Goal: Information Seeking & Learning: Check status

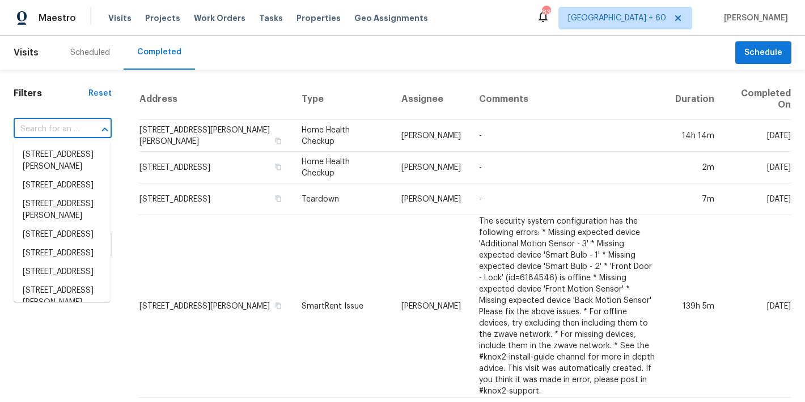
click at [65, 126] on input "text" at bounding box center [47, 130] width 66 height 18
paste input "4026 Palmetto Dr, Rock Hill, SC 29732"
type input "4026 Palmetto Dr, Rock Hill, SC 29732"
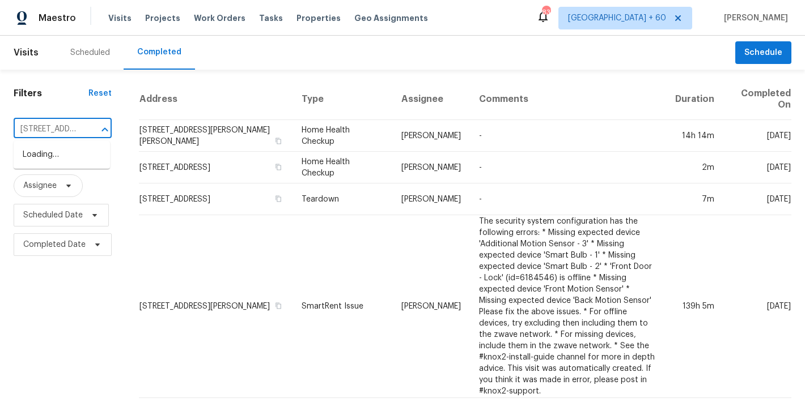
scroll to position [0, 83]
click at [48, 162] on li "4026 Palmetto Dr, Rock Hill, SC 29732" at bounding box center [62, 155] width 96 height 19
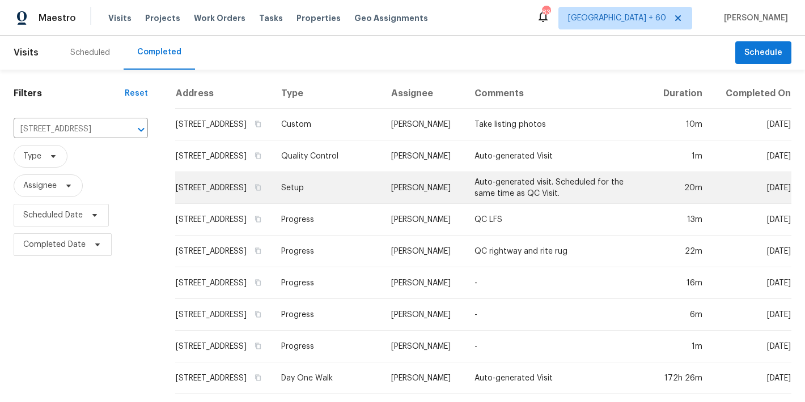
scroll to position [53, 0]
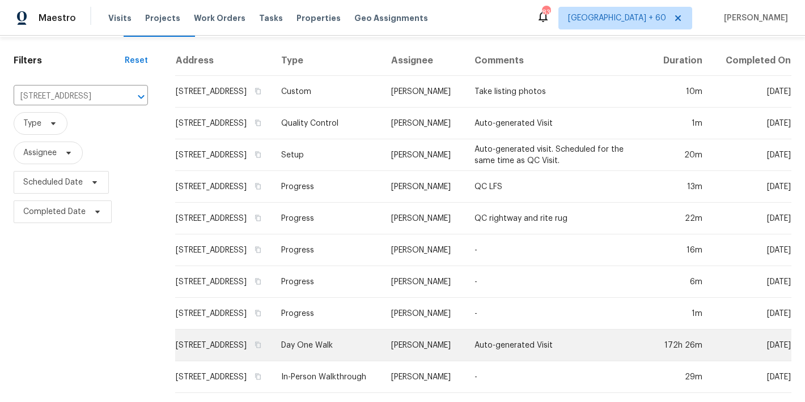
click at [235, 332] on td "4026 Palmetto Dr, Rock Hill, SC 29732" at bounding box center [223, 346] width 97 height 32
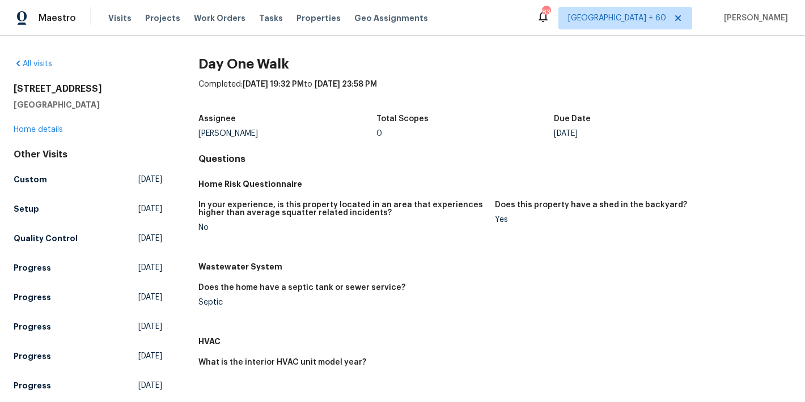
click at [93, 134] on div "4026 Palmetto Dr Rock Hill, SC 29732 Home details" at bounding box center [88, 109] width 149 height 52
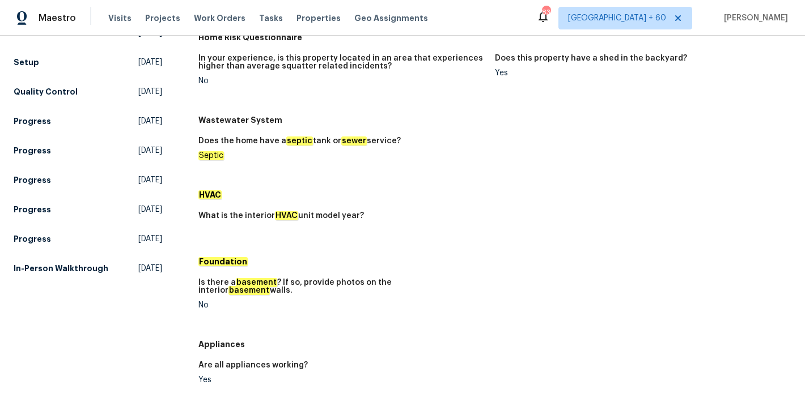
scroll to position [236, 0]
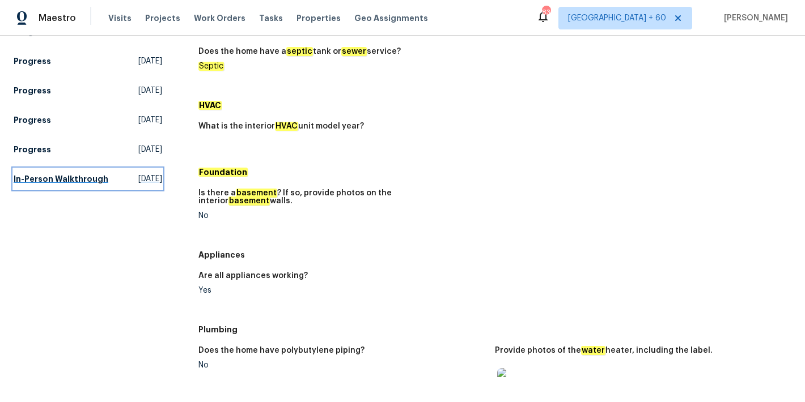
click at [37, 185] on h5 "In-Person Walkthrough" at bounding box center [61, 178] width 95 height 11
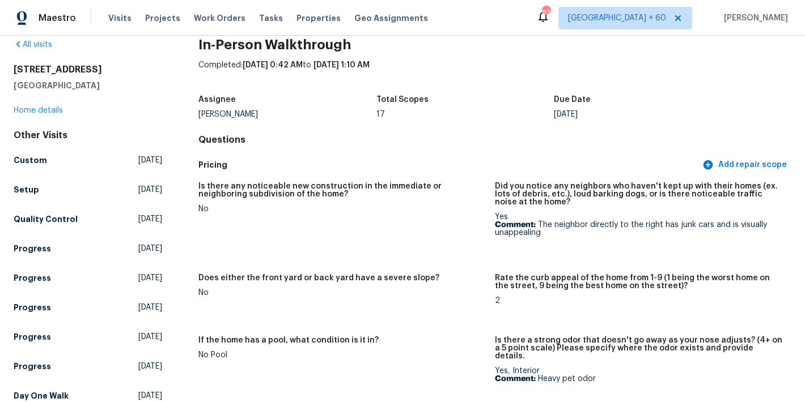
scroll to position [35, 0]
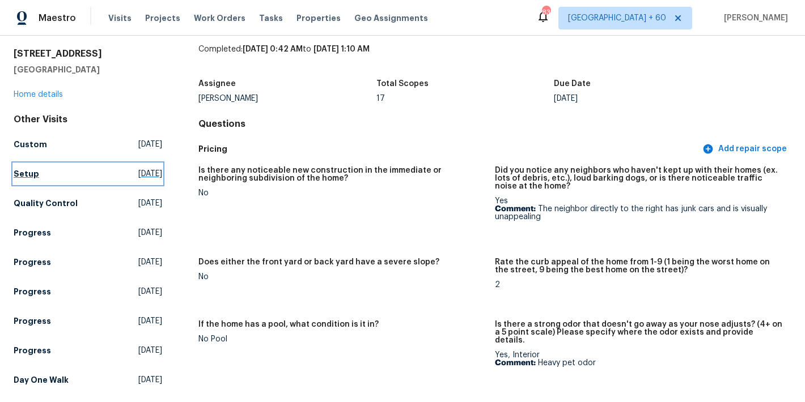
click at [27, 177] on h5 "Setup" at bounding box center [27, 173] width 26 height 11
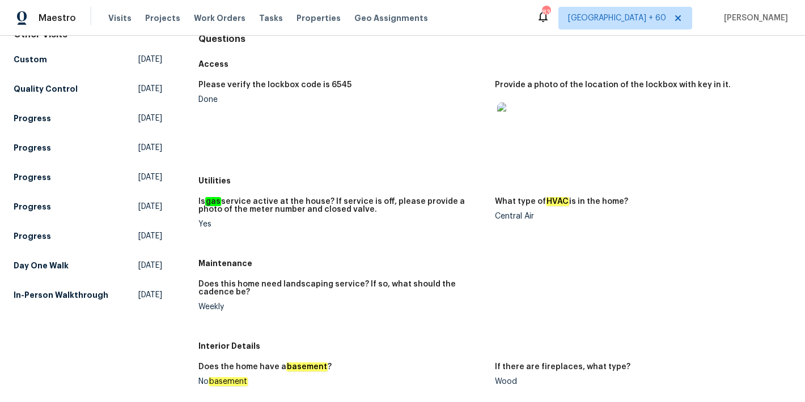
scroll to position [122, 0]
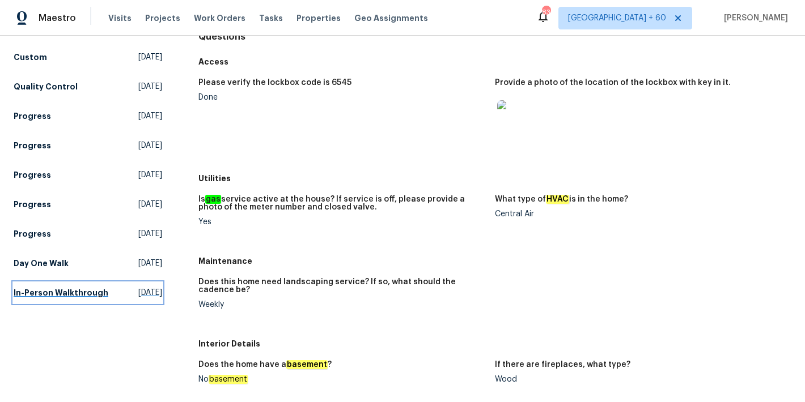
click at [48, 299] on h5 "In-Person Walkthrough" at bounding box center [61, 292] width 95 height 11
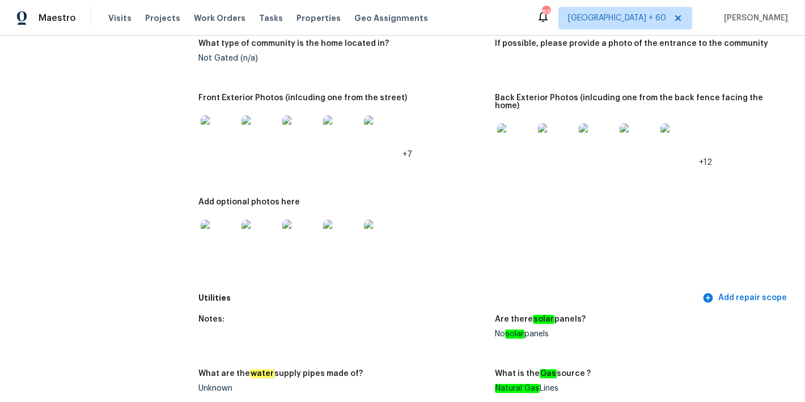
scroll to position [540, 0]
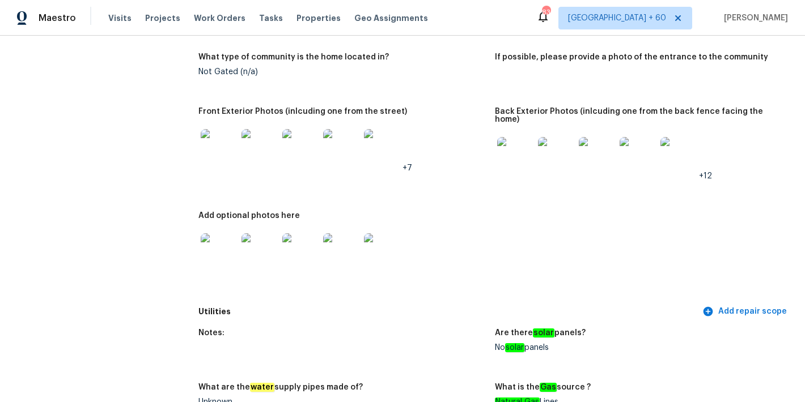
click at [514, 140] on img at bounding box center [515, 155] width 36 height 36
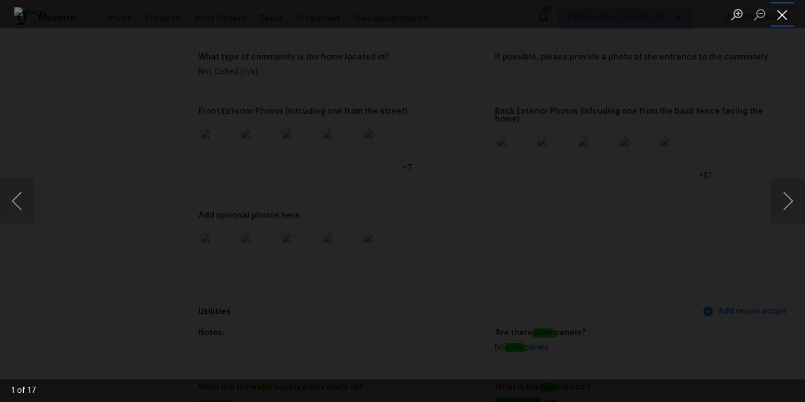
click at [781, 18] on button "Close lightbox" at bounding box center [782, 15] width 23 height 20
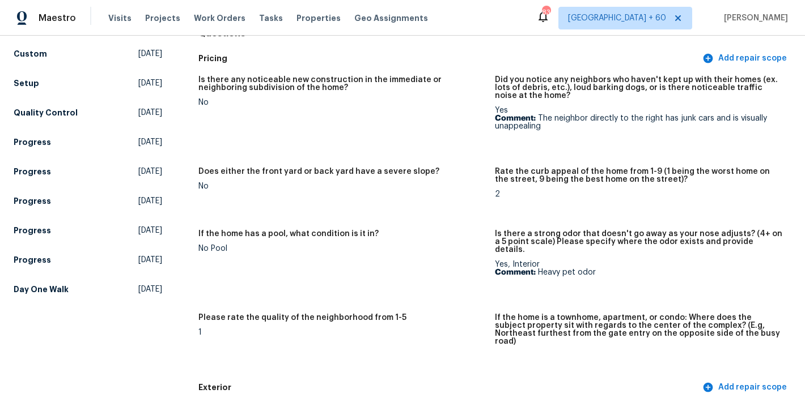
scroll to position [151, 0]
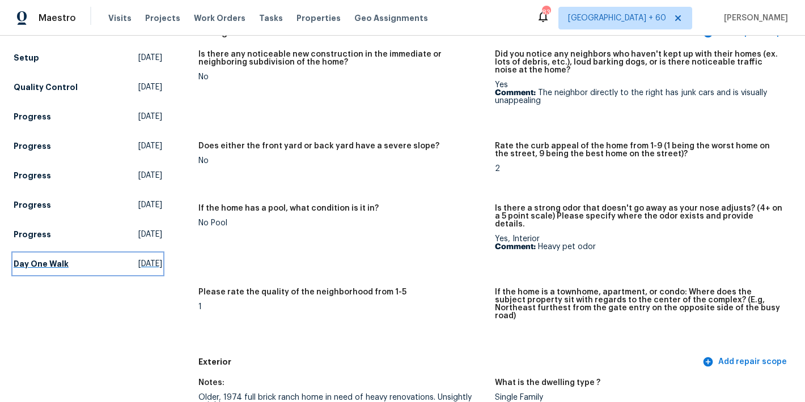
click at [57, 266] on h5 "Day One Walk" at bounding box center [41, 263] width 55 height 11
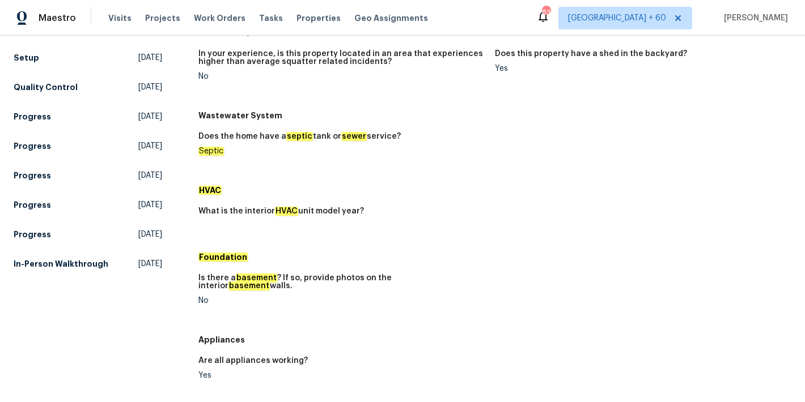
click at [448, 164] on figure "Does the home have a septic tank or sewer service? Septic" at bounding box center [346, 153] width 296 height 41
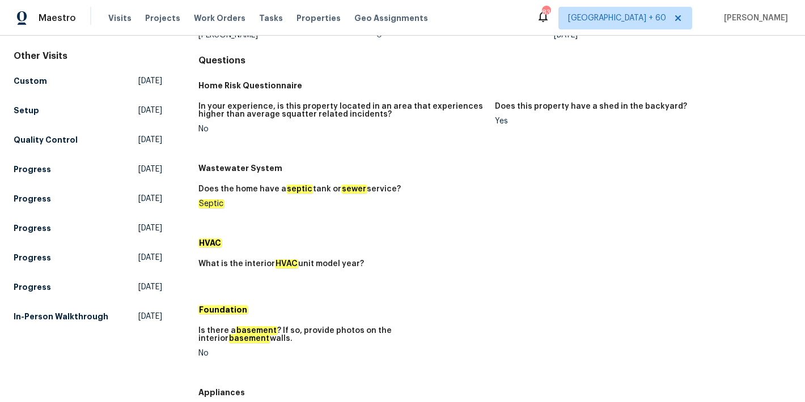
scroll to position [75, 0]
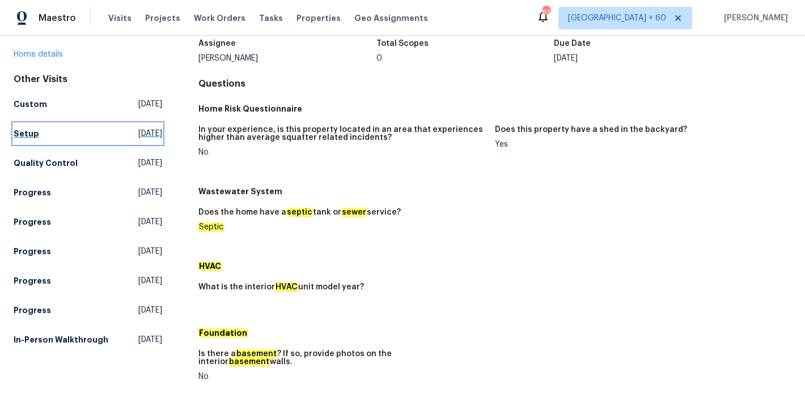
click at [22, 135] on h5 "Setup" at bounding box center [27, 133] width 26 height 11
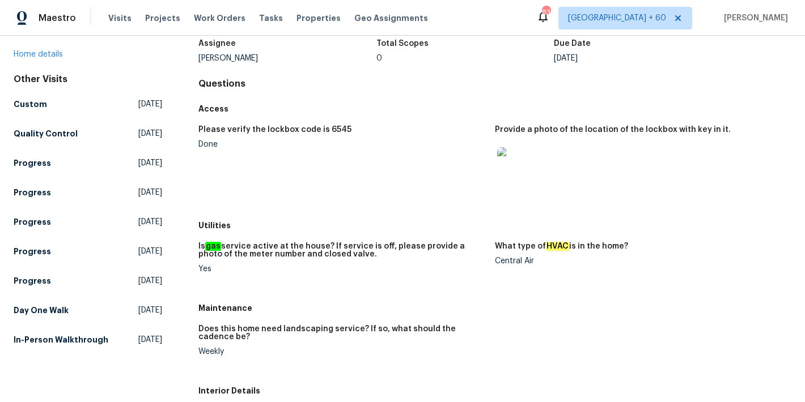
click at [412, 150] on figure "Please verify the lockbox code is 6545 Done" at bounding box center [346, 167] width 296 height 83
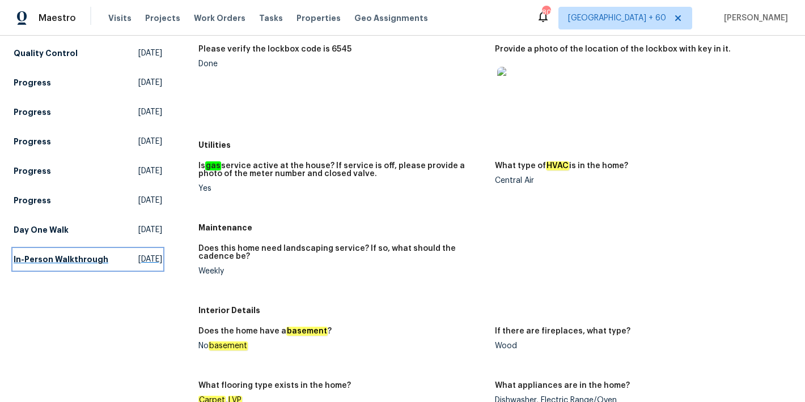
click at [43, 265] on h5 "In-Person Walkthrough" at bounding box center [61, 259] width 95 height 11
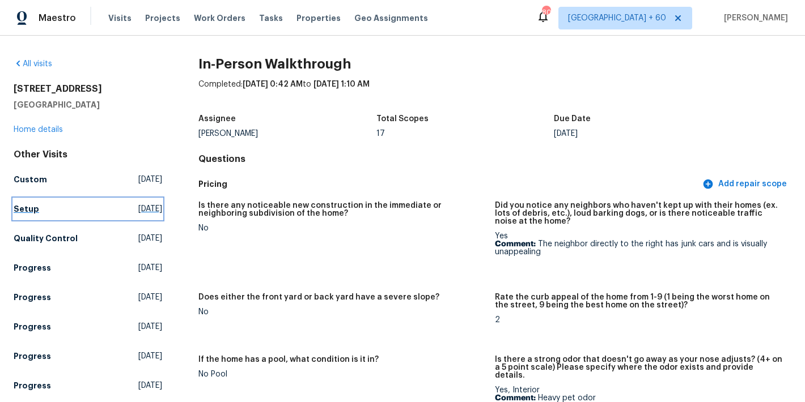
click at [27, 212] on h5 "Setup" at bounding box center [27, 208] width 26 height 11
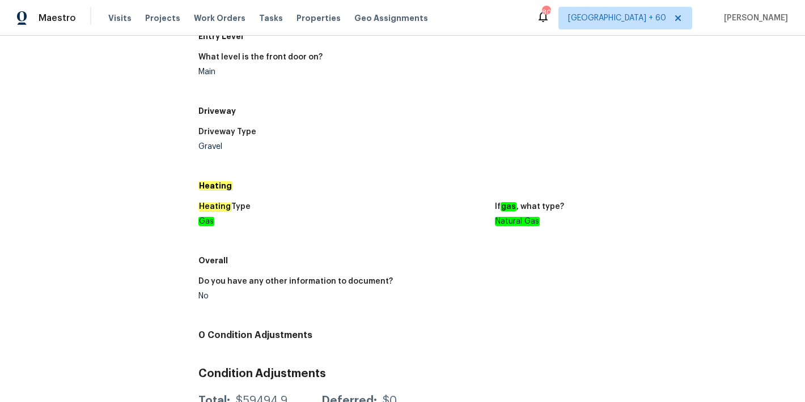
scroll to position [1161, 0]
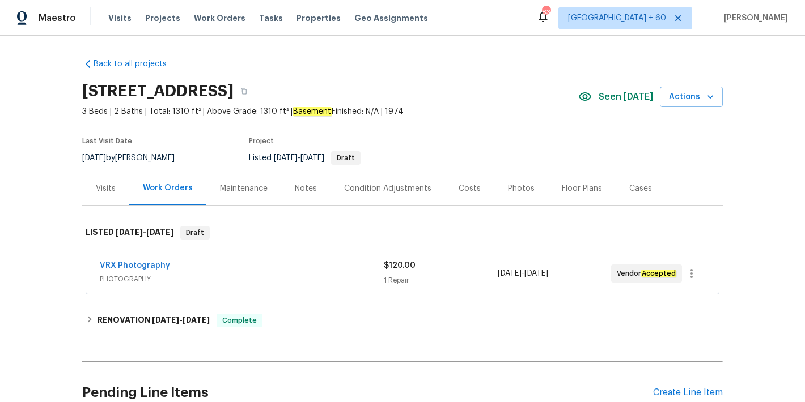
click at [516, 90] on div "4026 Palmetto Dr, Rock Hill, SC 29732" at bounding box center [330, 91] width 496 height 29
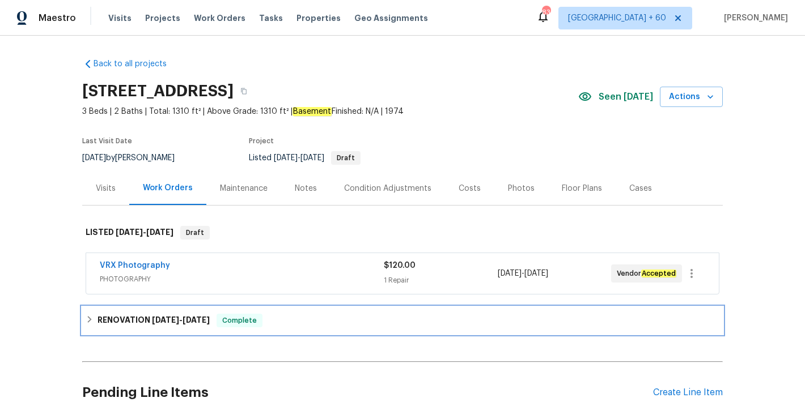
click at [195, 322] on span "8/22/25" at bounding box center [196, 320] width 27 height 8
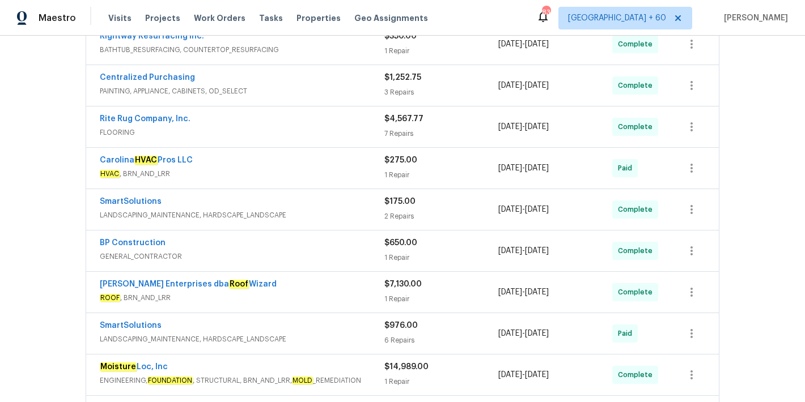
scroll to position [749, 0]
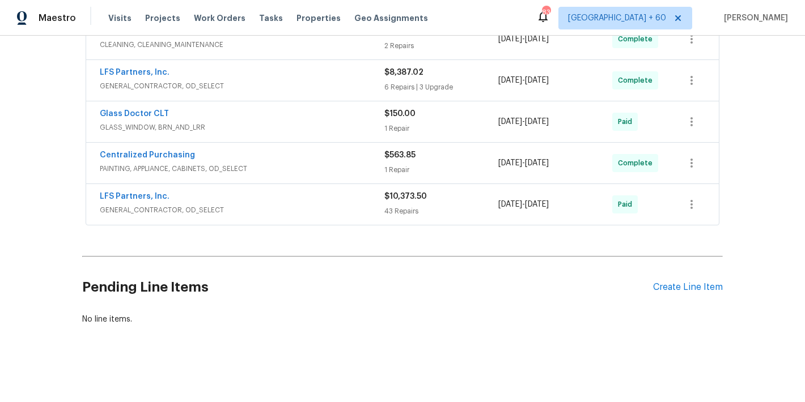
click at [358, 205] on span "GENERAL_CONTRACTOR, OD_SELECT" at bounding box center [242, 210] width 285 height 11
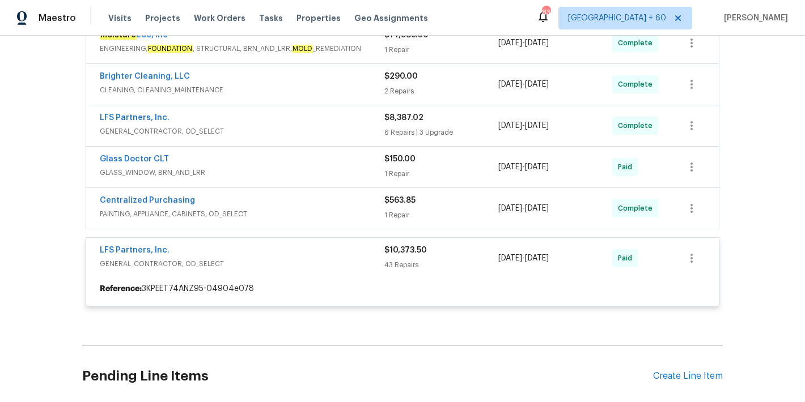
scroll to position [683, 0]
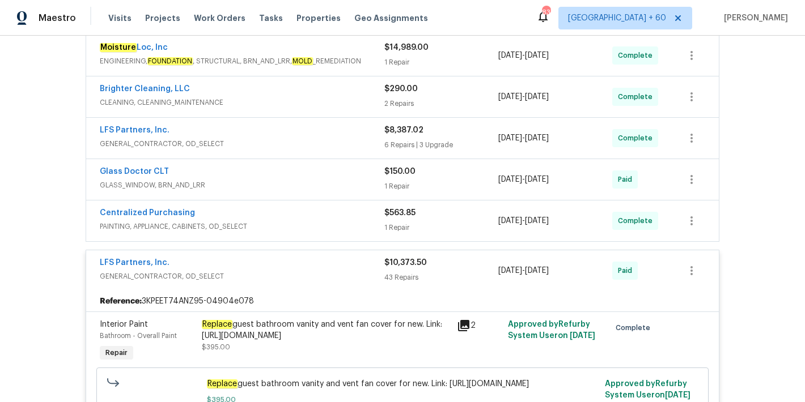
click at [354, 223] on span "PAINTING, APPLIANCE, CABINETS, OD_SELECT" at bounding box center [242, 226] width 285 height 11
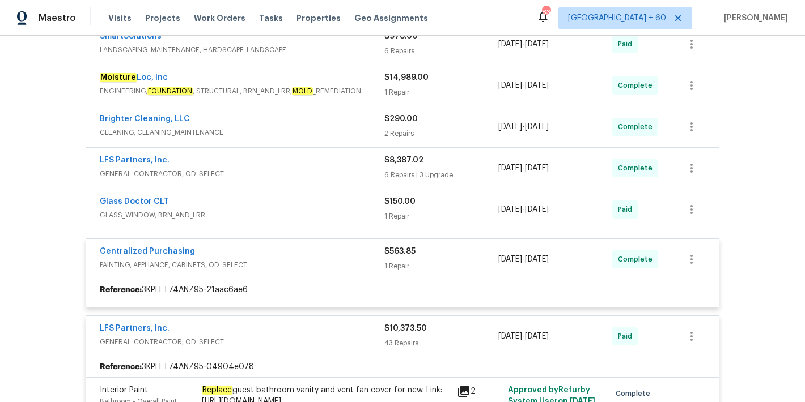
scroll to position [647, 0]
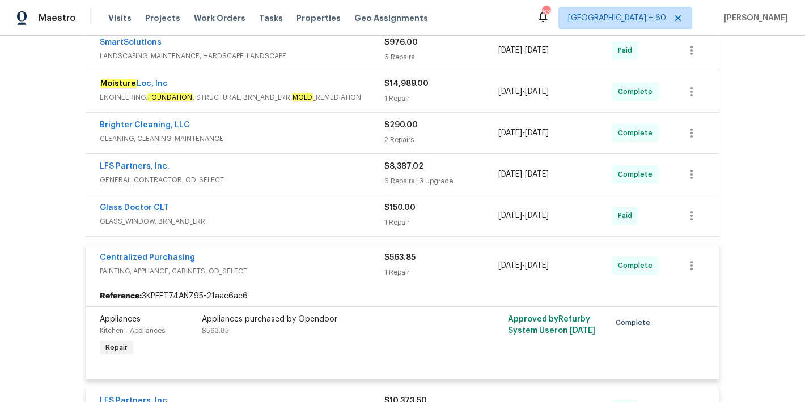
click at [364, 215] on div "Glass Doctor CLT" at bounding box center [242, 209] width 285 height 14
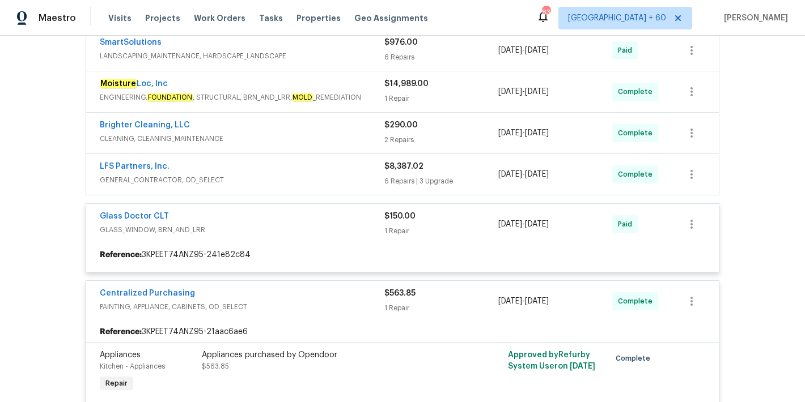
scroll to position [597, 0]
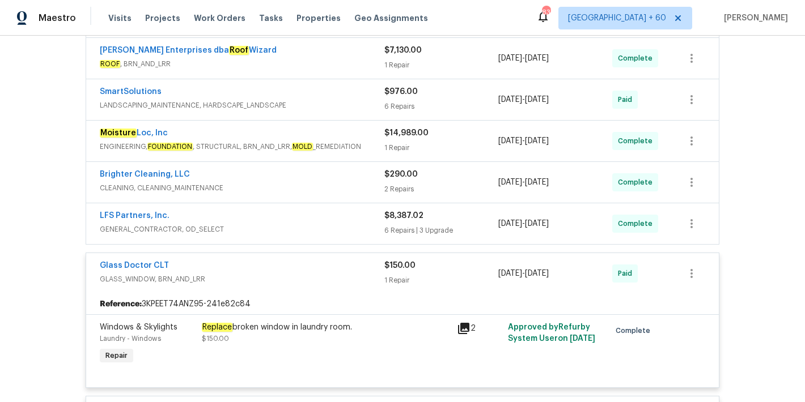
click at [356, 223] on div "LFS Partners, Inc." at bounding box center [242, 217] width 285 height 14
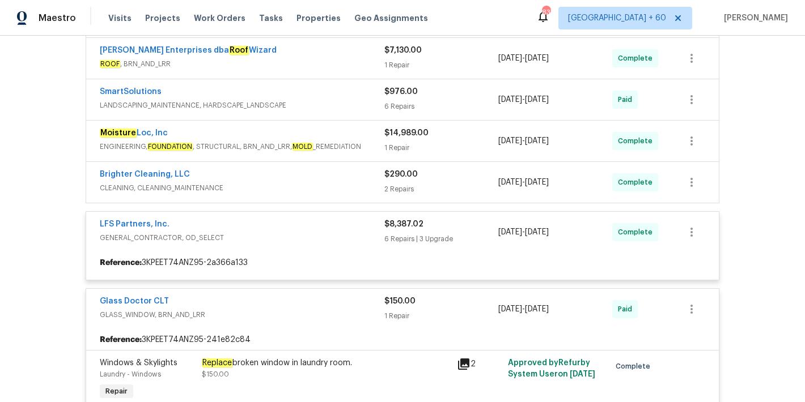
scroll to position [549, 0]
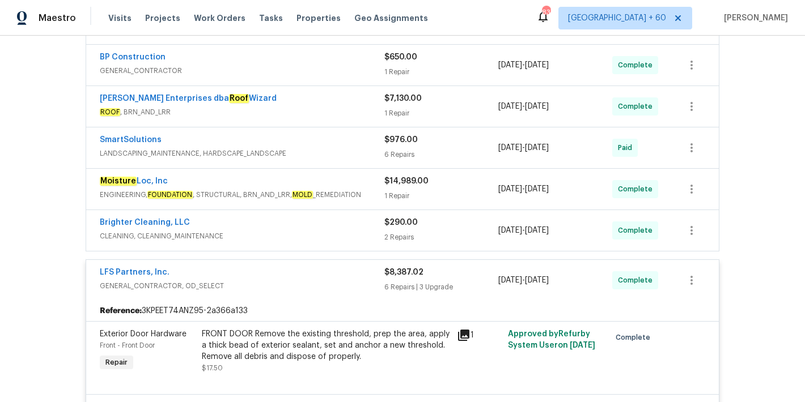
click at [349, 232] on span "CLEANING, CLEANING_MAINTENANCE" at bounding box center [242, 236] width 285 height 11
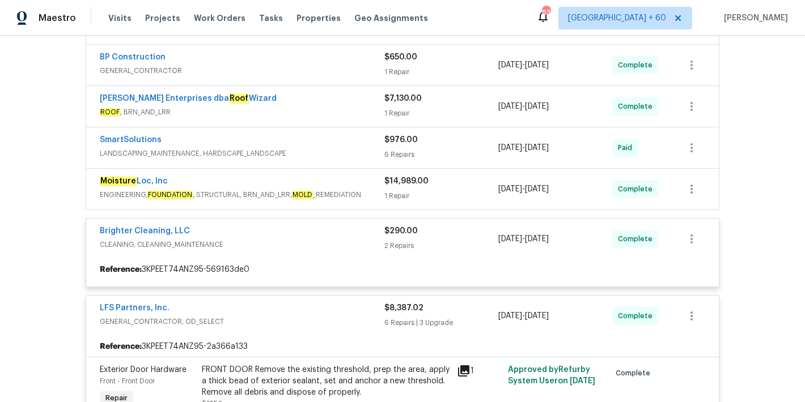
scroll to position [501, 0]
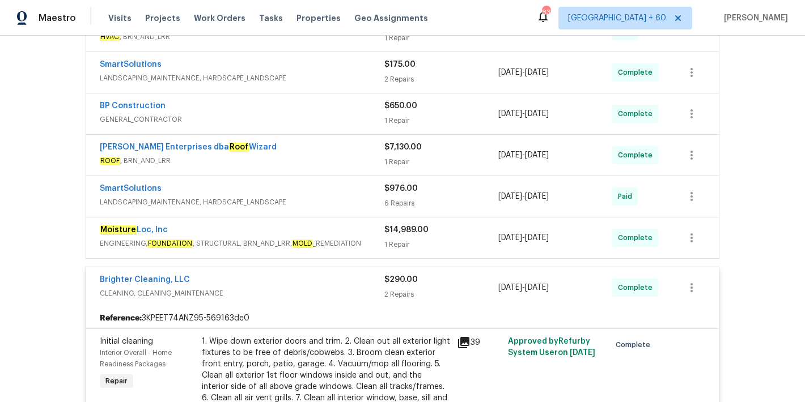
click at [376, 249] on div "Moisture Loc, Inc ENGINEERING, FOUNDATION , STRUCTURAL, BRN_AND_LRR, MOLD _REME…" at bounding box center [242, 237] width 285 height 27
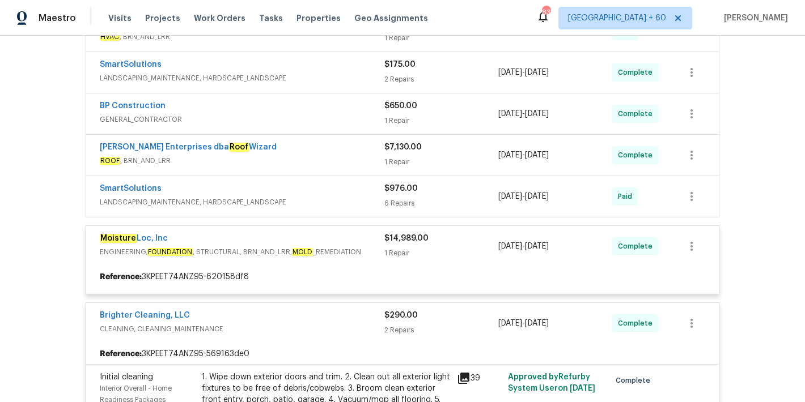
scroll to position [440, 0]
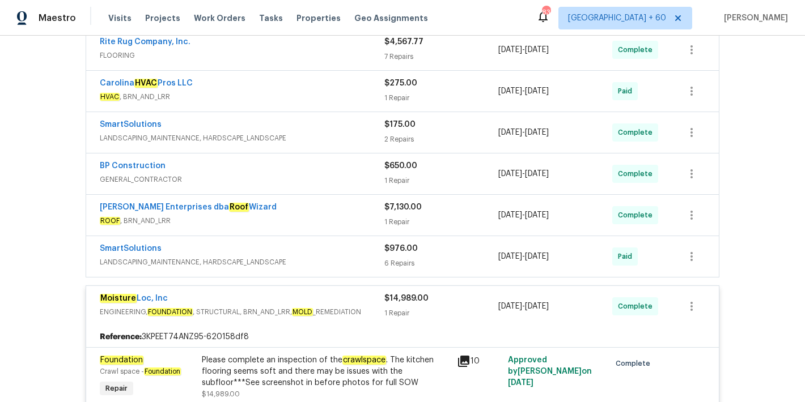
click at [355, 253] on div "SmartSolutions" at bounding box center [242, 250] width 285 height 14
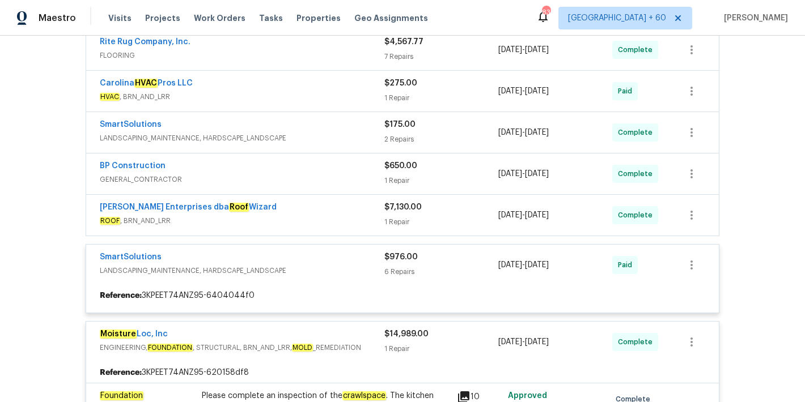
scroll to position [389, 0]
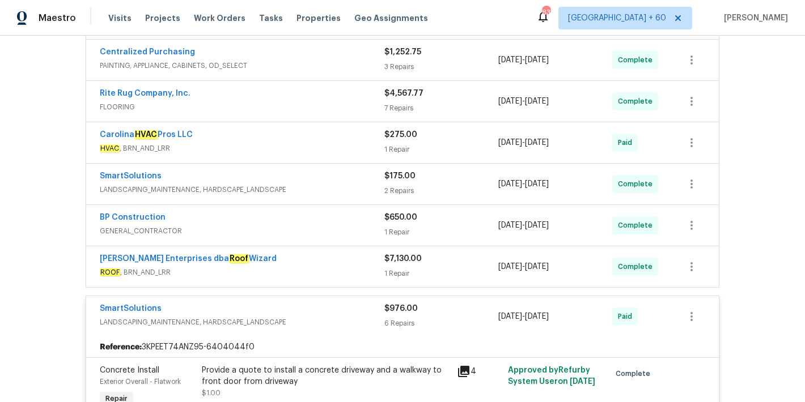
click at [345, 266] on div "Nordman Enterprises dba Roof Wizard" at bounding box center [242, 260] width 285 height 14
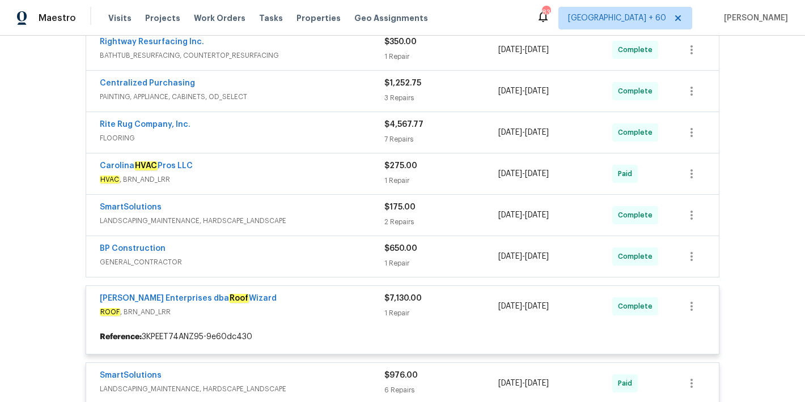
scroll to position [335, 0]
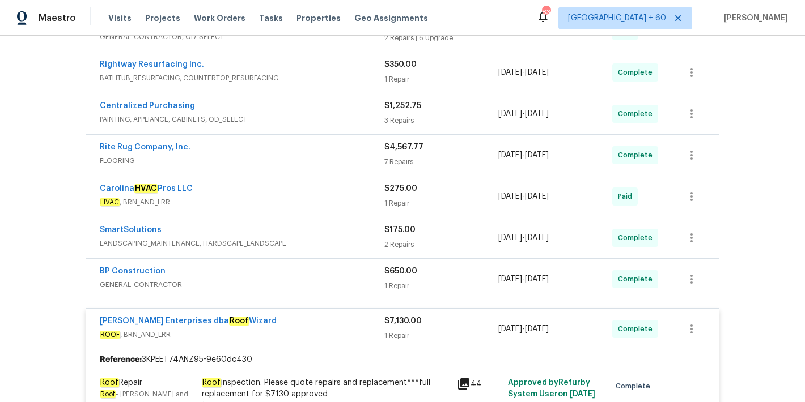
click at [350, 279] on span "GENERAL_CONTRACTOR" at bounding box center [242, 284] width 285 height 11
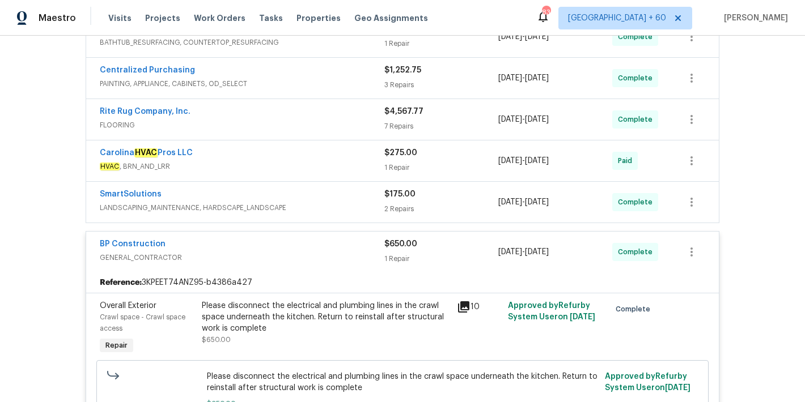
scroll to position [378, 0]
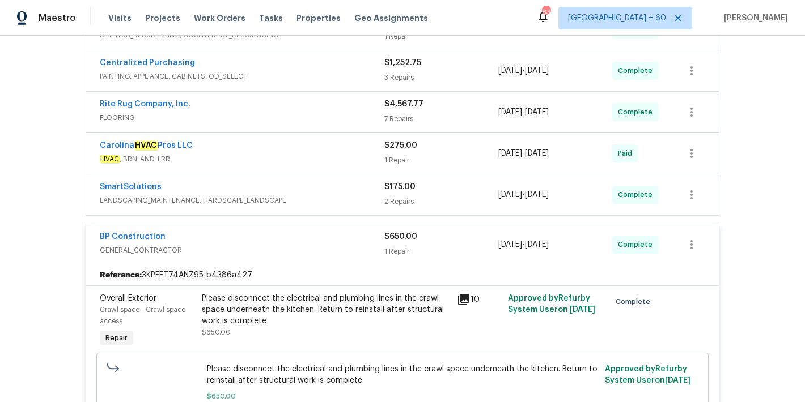
click at [347, 200] on span "LANDSCAPING_MAINTENANCE, HARDSCAPE_LANDSCAPE" at bounding box center [242, 200] width 285 height 11
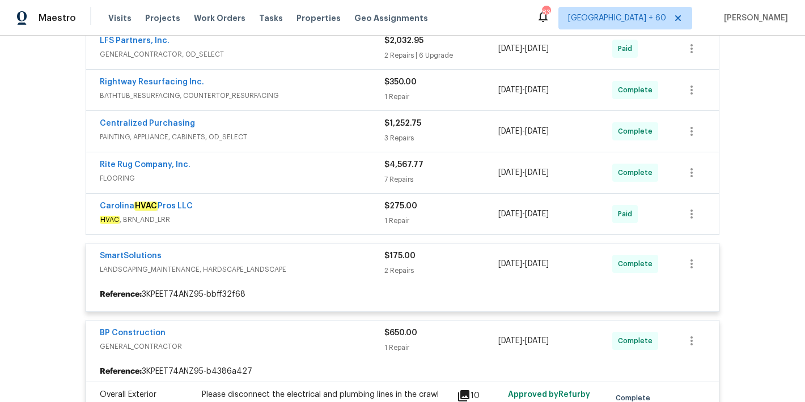
scroll to position [318, 0]
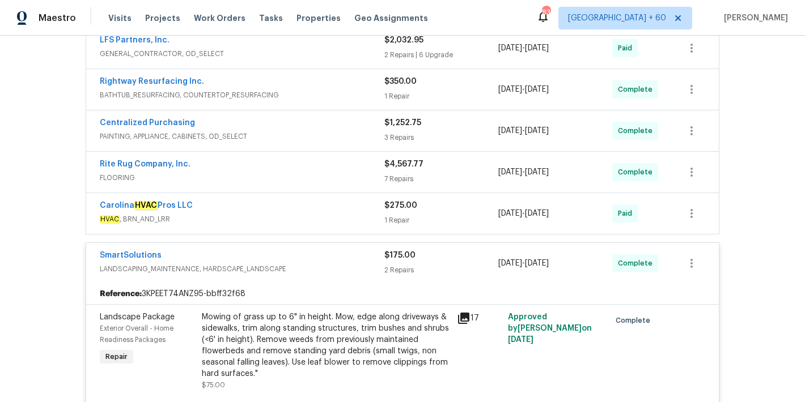
click at [346, 215] on span "HVAC , BRN_AND_LRR" at bounding box center [242, 219] width 285 height 11
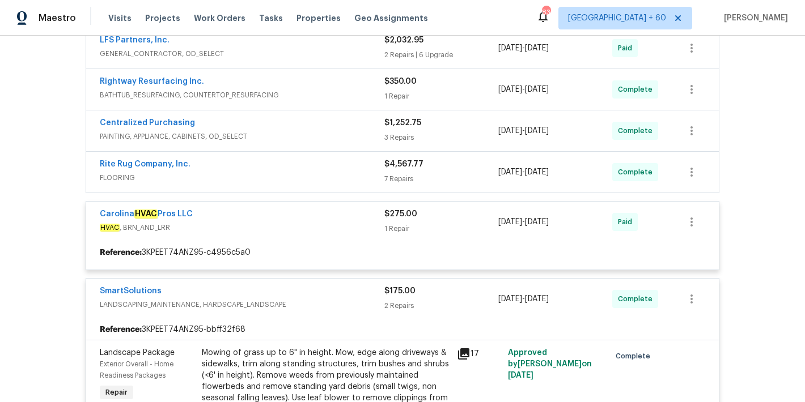
scroll to position [272, 0]
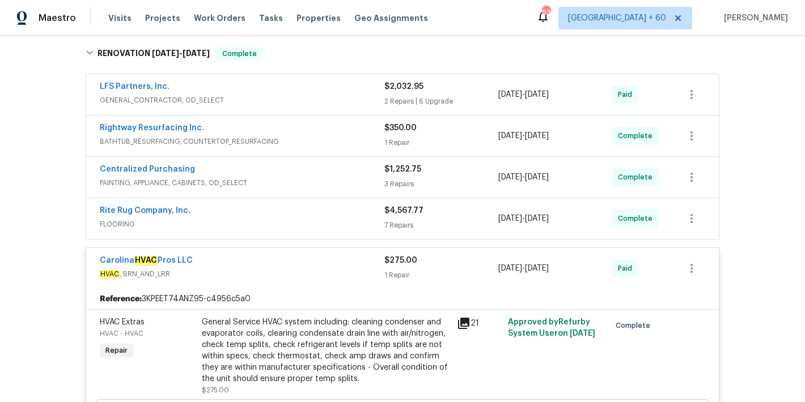
click at [342, 218] on div "Rite Rug Company, Inc." at bounding box center [242, 212] width 285 height 14
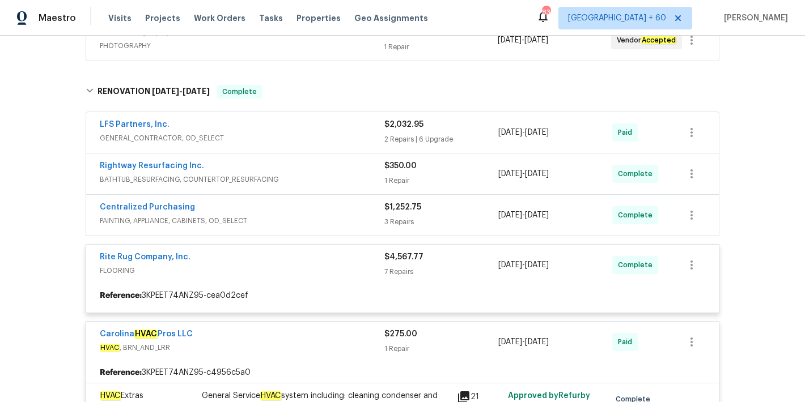
scroll to position [227, 0]
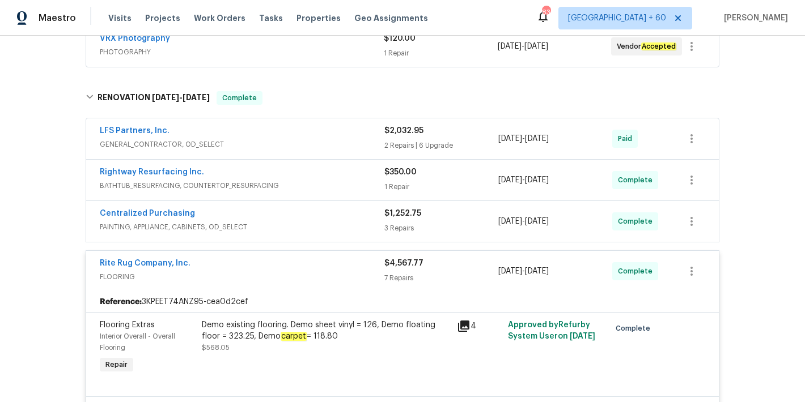
click at [356, 223] on span "PAINTING, APPLIANCE, CABINETS, OD_SELECT" at bounding box center [242, 227] width 285 height 11
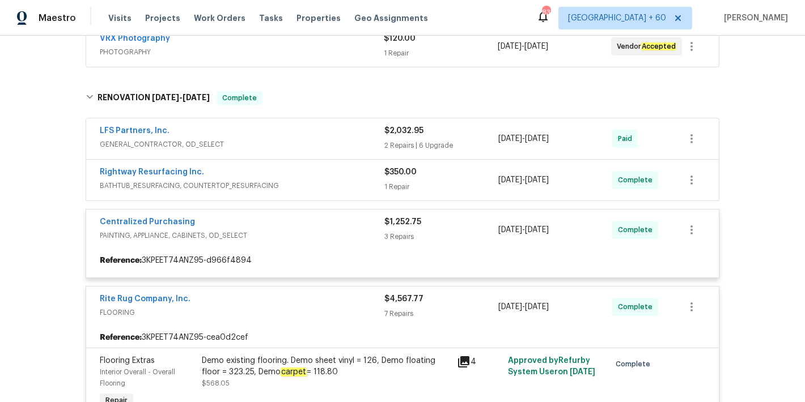
scroll to position [181, 0]
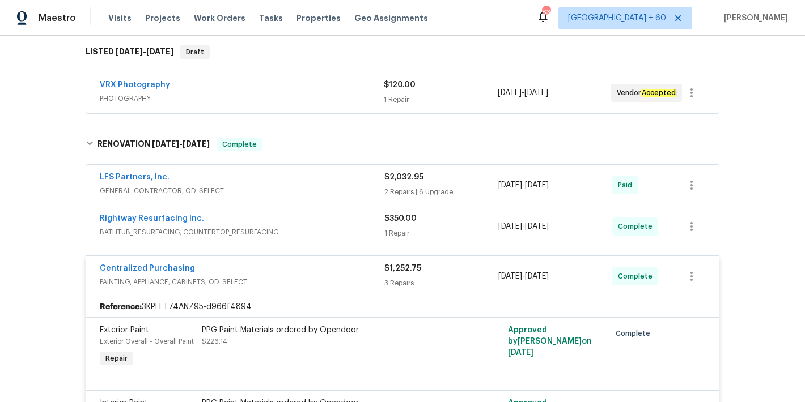
click at [362, 227] on span "BATHTUB_RESURFACING, COUNTERTOP_RESURFACING" at bounding box center [242, 232] width 285 height 11
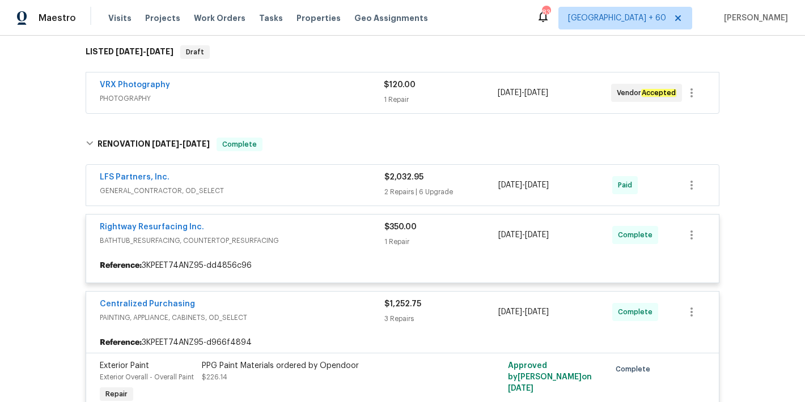
scroll to position [145, 0]
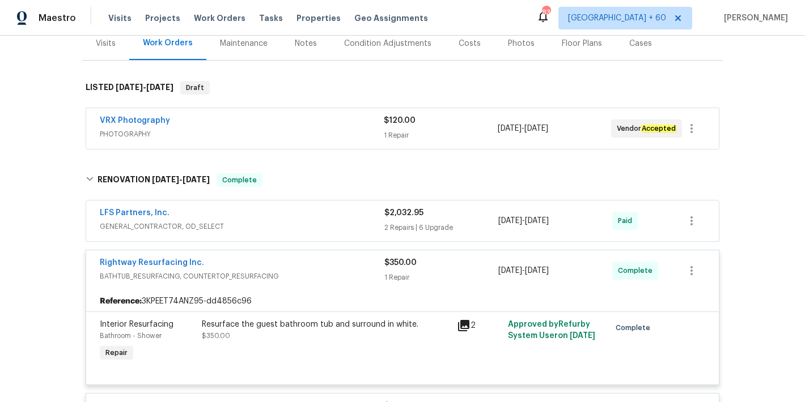
click at [356, 222] on span "GENERAL_CONTRACTOR, OD_SELECT" at bounding box center [242, 226] width 285 height 11
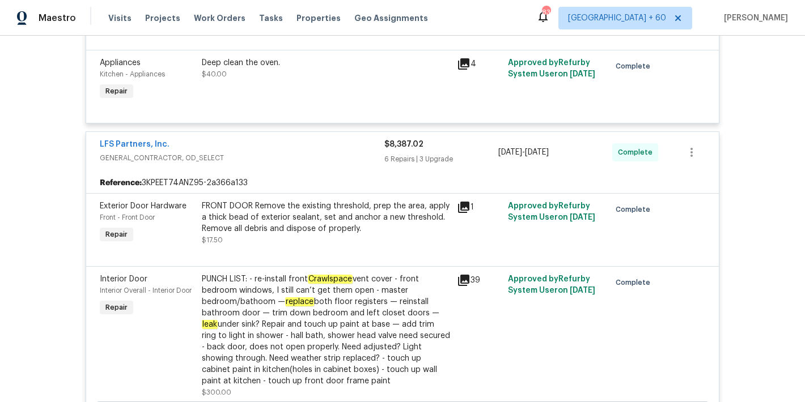
scroll to position [5367, 0]
click at [382, 273] on div "PUNCH LIST: - re-install front Crawlspace vent cover - front bedroom windows, I…" at bounding box center [326, 329] width 248 height 113
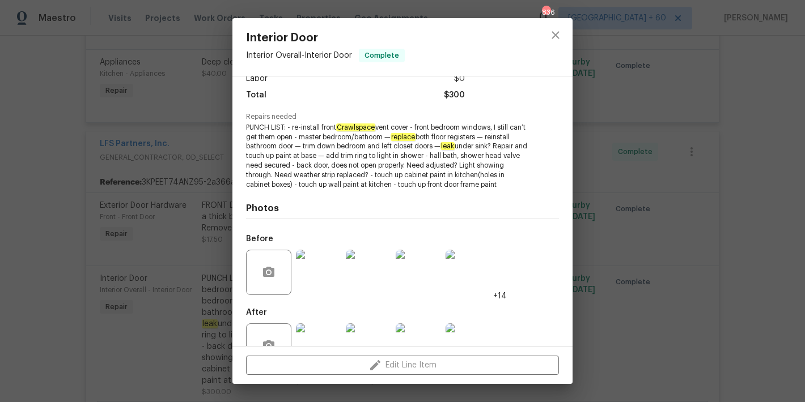
scroll to position [129, 0]
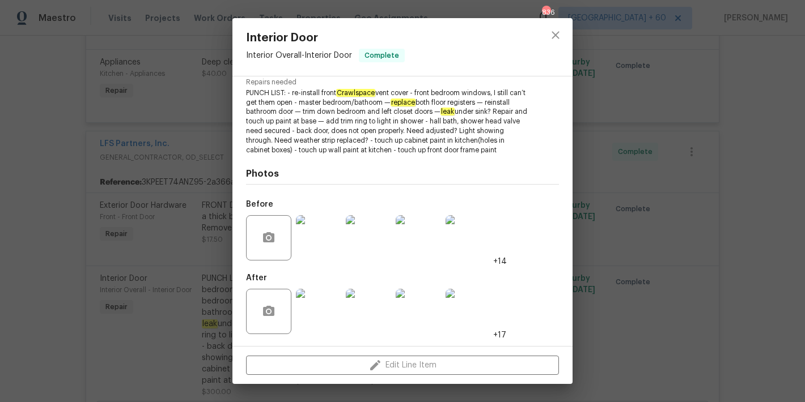
click at [470, 257] on img at bounding box center [468, 237] width 45 height 45
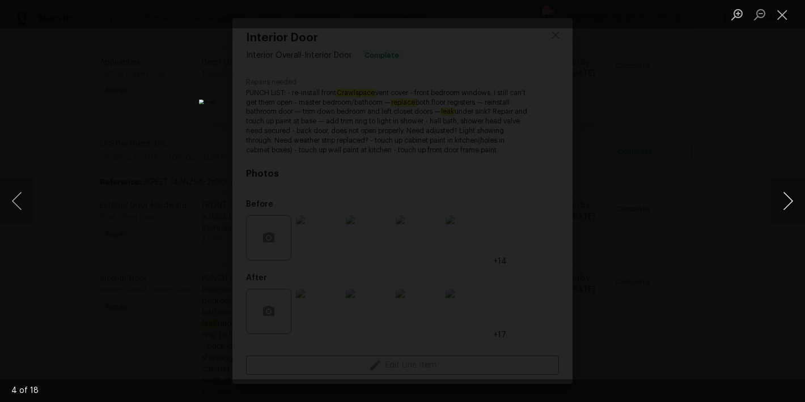
click at [784, 206] on button "Next image" at bounding box center [788, 201] width 34 height 45
click at [20, 201] on button "Previous image" at bounding box center [17, 201] width 34 height 45
click at [787, 12] on button "Close lightbox" at bounding box center [782, 15] width 23 height 20
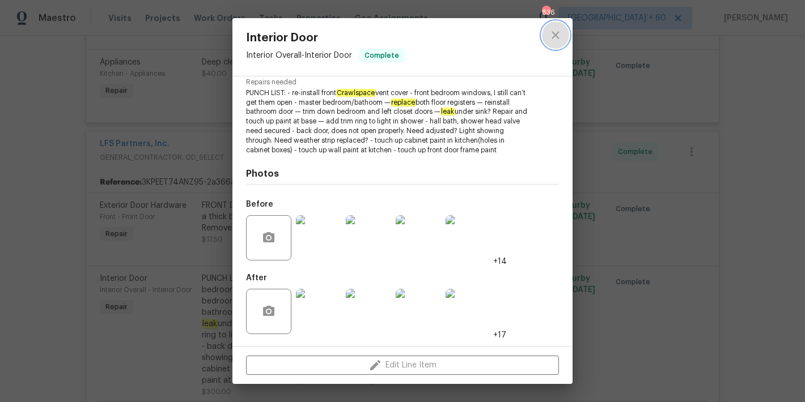
click at [555, 37] on icon "close" at bounding box center [556, 35] width 14 height 14
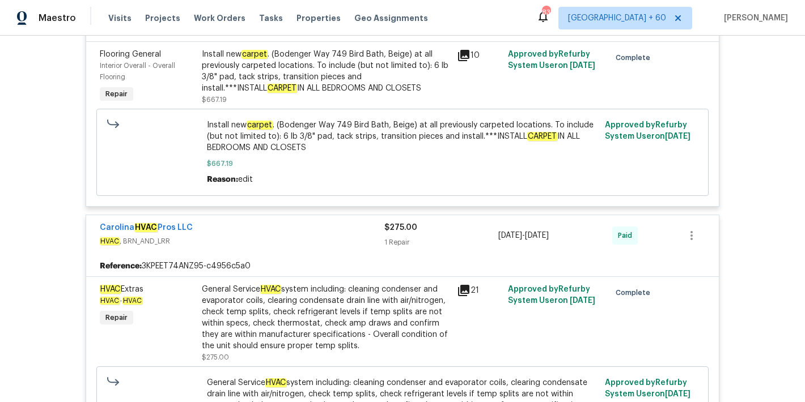
scroll to position [4096, 0]
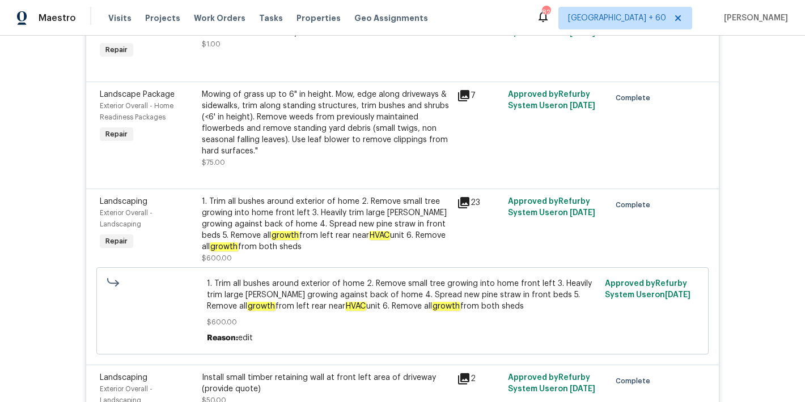
click at [750, 166] on div "Back to all projects 4026 Palmetto Dr, Rock Hill, SC 29732 3 Beds | 2 Baths | T…" at bounding box center [402, 219] width 805 height 367
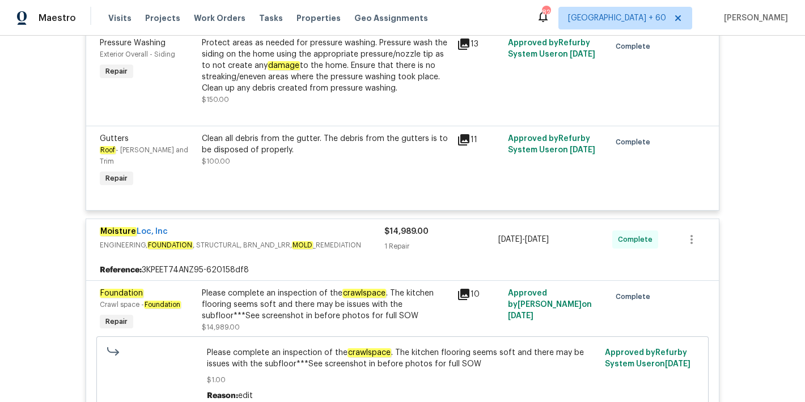
scroll to position [10641, 0]
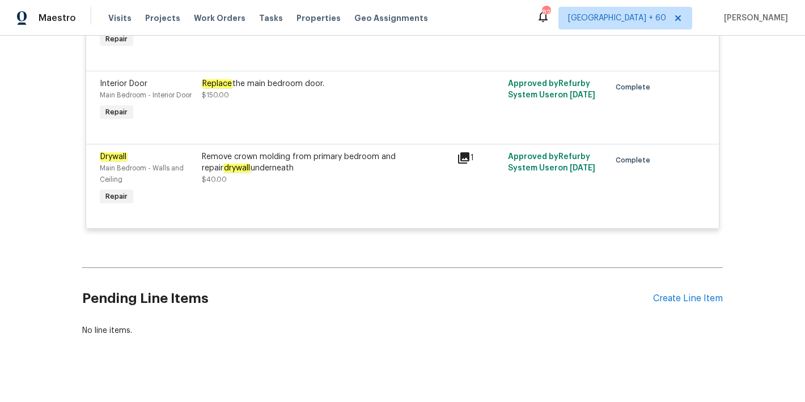
click at [303, 174] on div "Remove crown molding from primary bedroom and repair drywall underneath" at bounding box center [326, 162] width 248 height 23
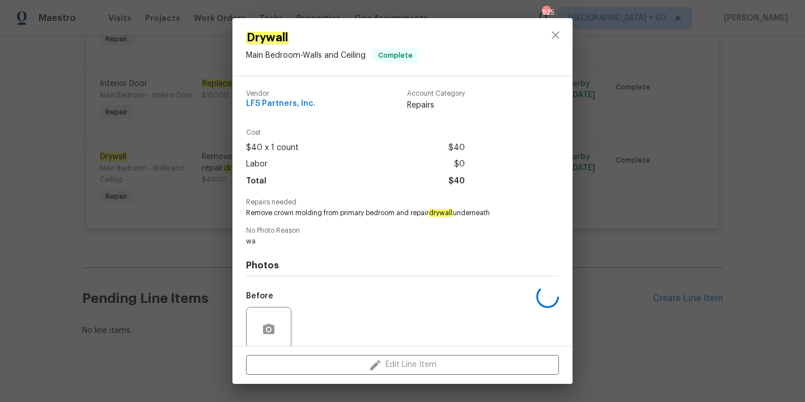
scroll to position [91, 0]
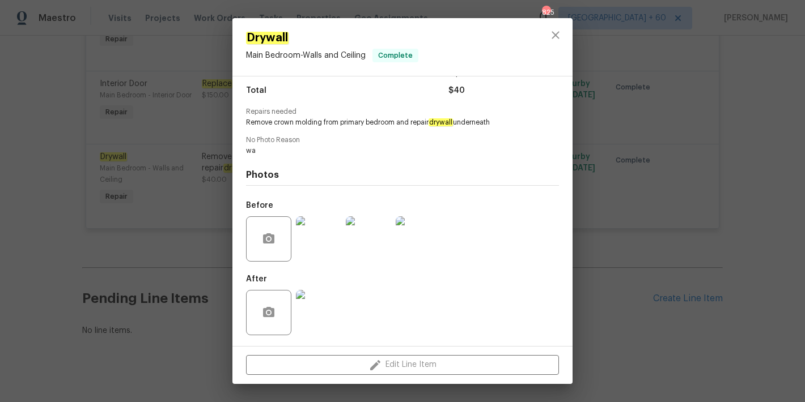
click at [326, 241] on img at bounding box center [318, 239] width 45 height 45
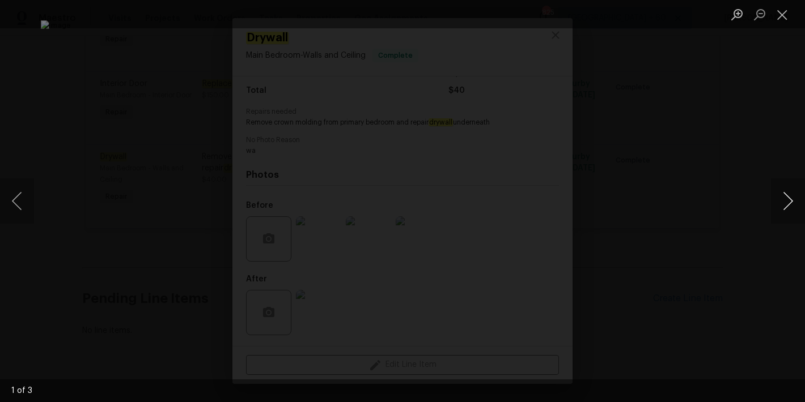
click at [783, 206] on button "Next image" at bounding box center [788, 201] width 34 height 45
click at [784, 16] on button "Close lightbox" at bounding box center [782, 15] width 23 height 20
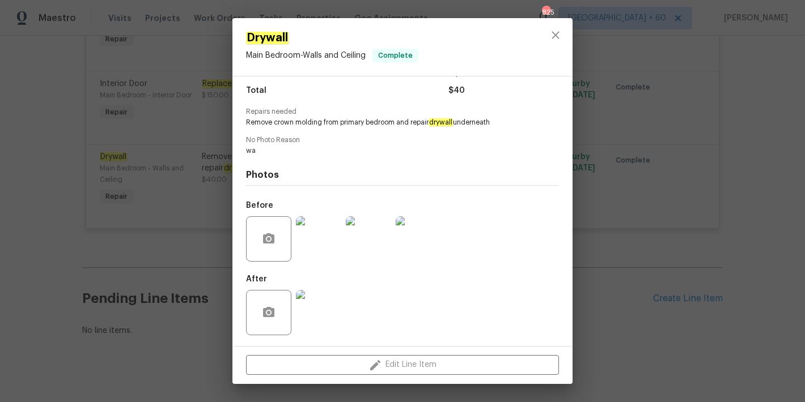
click at [695, 123] on div "Drywall Main Bedroom - Walls and Ceiling Complete Vendor LFS Partners, Inc. Acc…" at bounding box center [402, 201] width 805 height 402
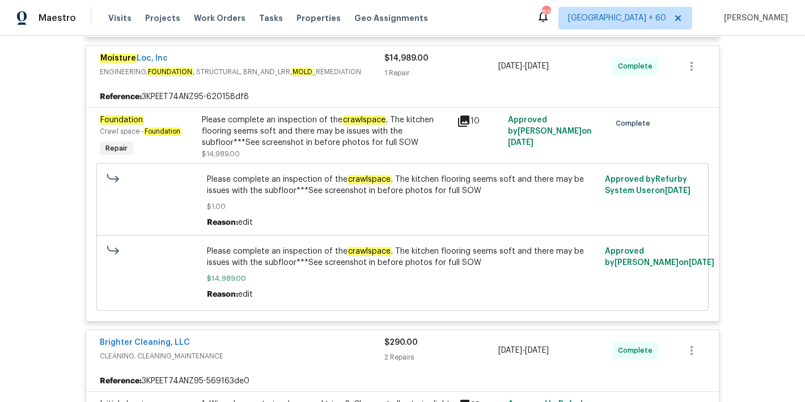
scroll to position [4739, 0]
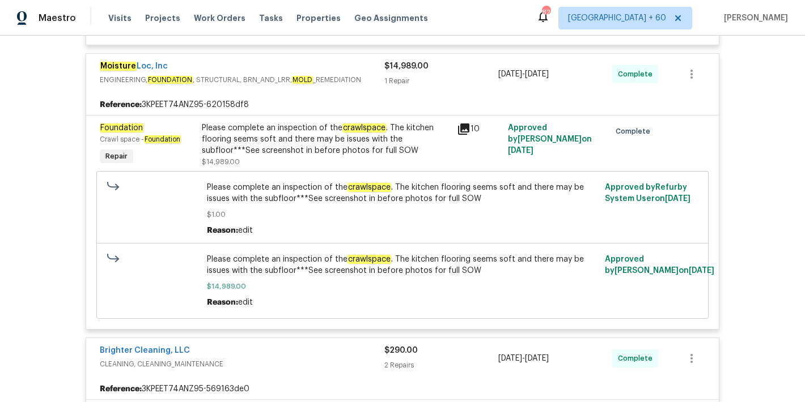
click at [307, 122] on div "Please complete an inspection of the crawlspace . The kitchen flooring seems so…" at bounding box center [326, 139] width 248 height 34
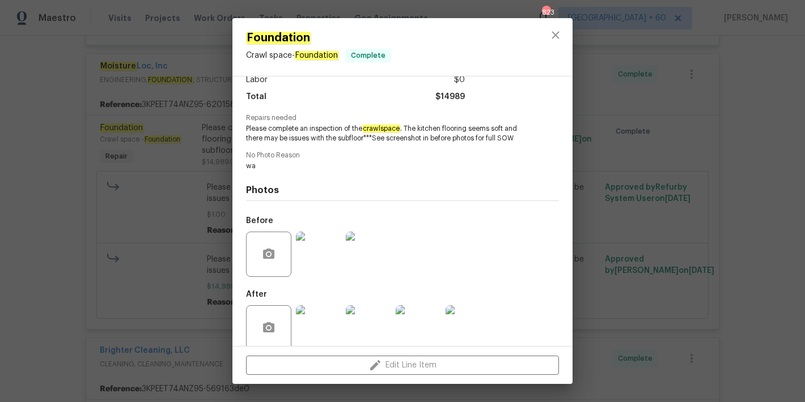
scroll to position [110, 0]
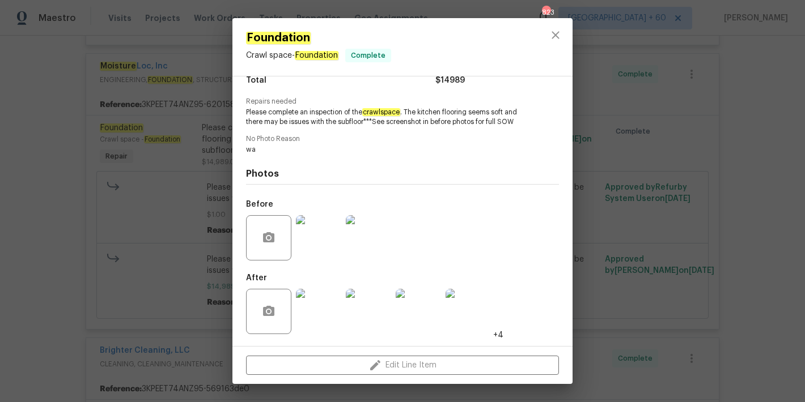
click at [322, 227] on img at bounding box center [318, 237] width 45 height 45
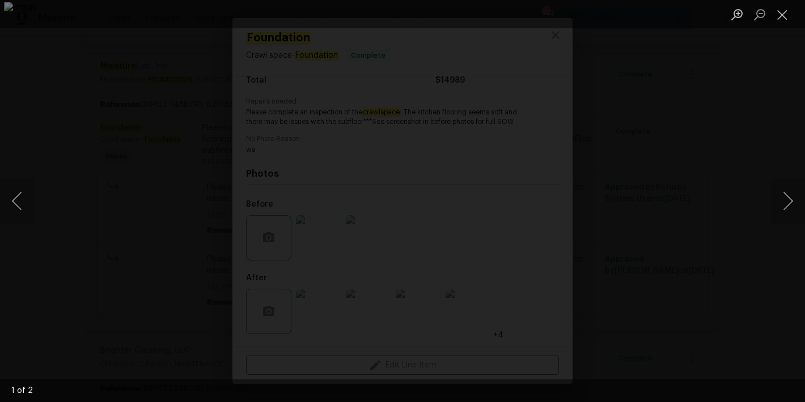
click at [677, 145] on div "Lightbox" at bounding box center [402, 201] width 805 height 402
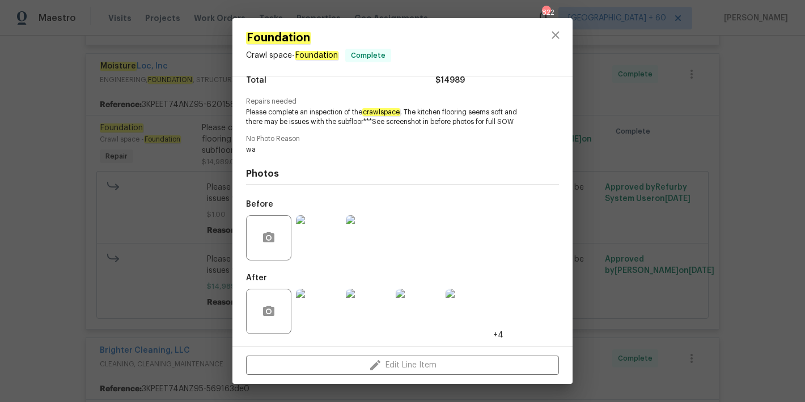
click at [665, 96] on div "Foundation Crawl space - Foundation Complete Vendor Moisture Loc, Inc Account C…" at bounding box center [402, 201] width 805 height 402
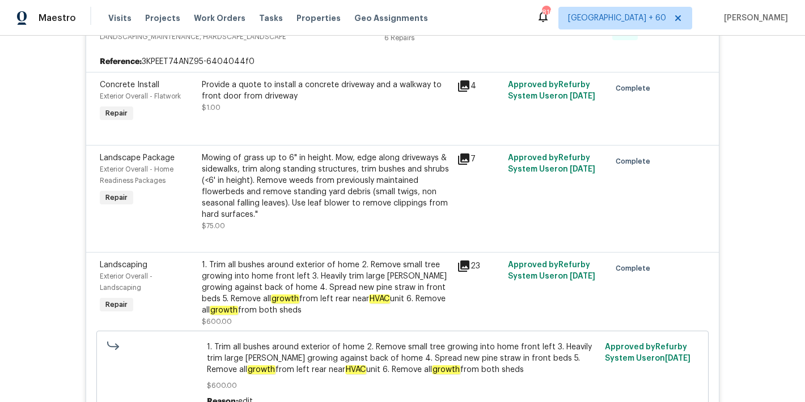
scroll to position [2509, 0]
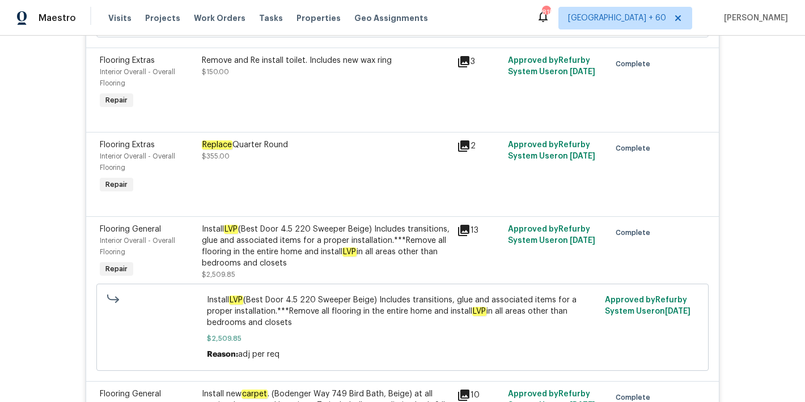
click at [377, 238] on div "Install LVP (Best Door 4.5 220 Sweeper Beige) Includes transitions, glue and as…" at bounding box center [326, 246] width 248 height 45
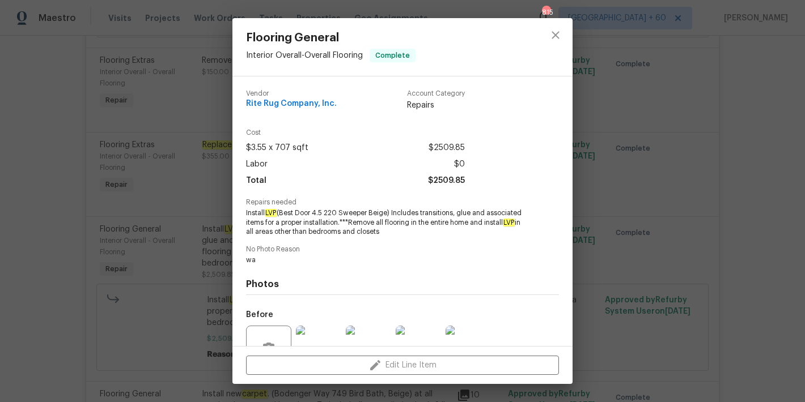
drag, startPoint x: 446, startPoint y: 230, endPoint x: 294, endPoint y: 235, distance: 151.4
click at [294, 235] on span "Install LVP (Best Door 4.5 220 Sweeper Beige) Includes transitions, glue and as…" at bounding box center [387, 223] width 282 height 28
copy span "in all areas other than bedrooms and closets"
click at [779, 168] on div "Flooring General Interior Overall - Overall Flooring Complete Vendor Rite Rug C…" at bounding box center [402, 201] width 805 height 402
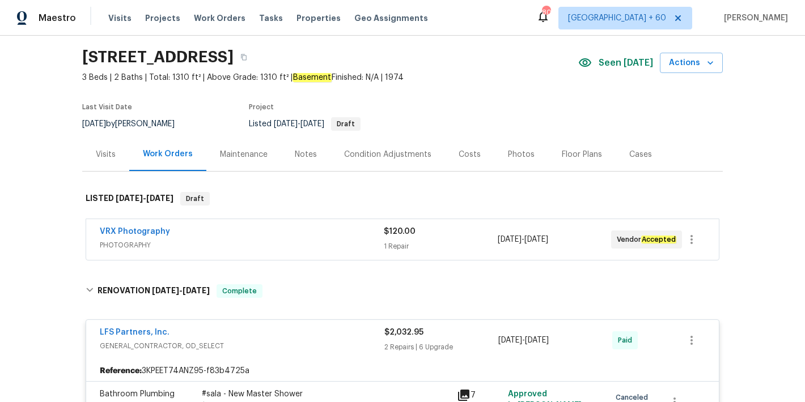
scroll to position [0, 0]
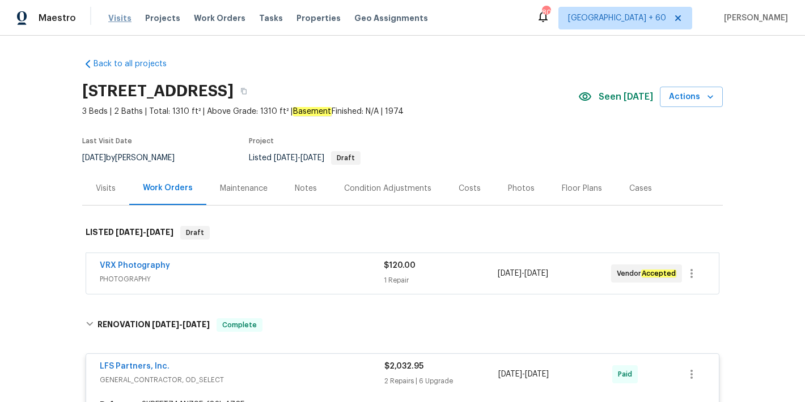
click at [116, 19] on span "Visits" at bounding box center [119, 17] width 23 height 11
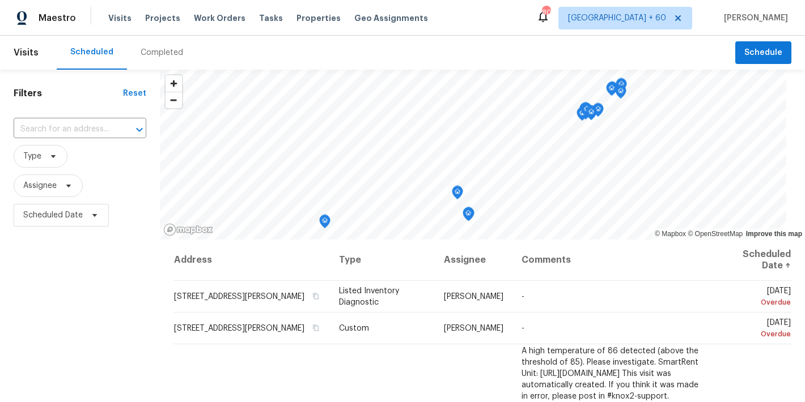
click at [168, 53] on div "Completed" at bounding box center [162, 52] width 43 height 11
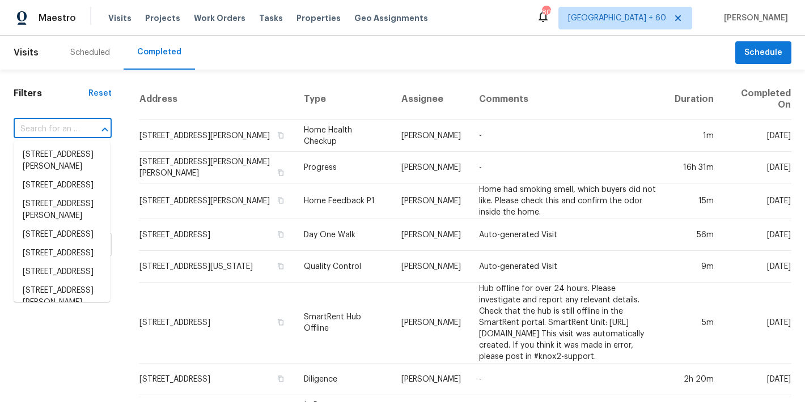
click at [43, 134] on input "text" at bounding box center [47, 130] width 66 height 18
paste input "2821 Parklane Dr, Cleveland, OH 44134"
type input "2821 Parklane Dr, Cleveland, OH 44134"
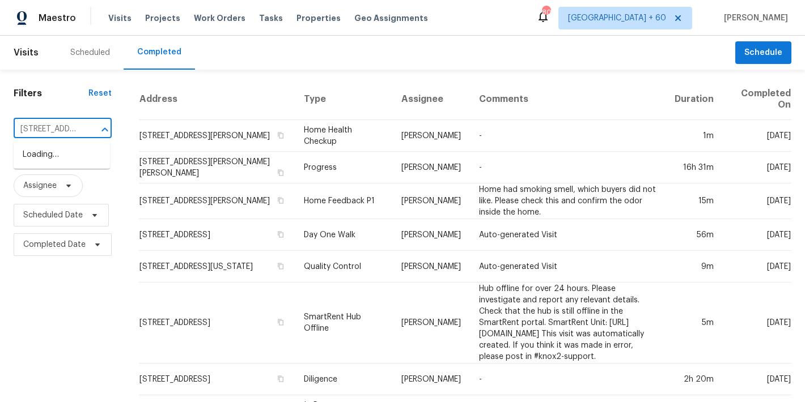
scroll to position [0, 84]
click at [30, 164] on li "2821 Parklane Dr, Cleveland, OH 44134" at bounding box center [62, 155] width 96 height 19
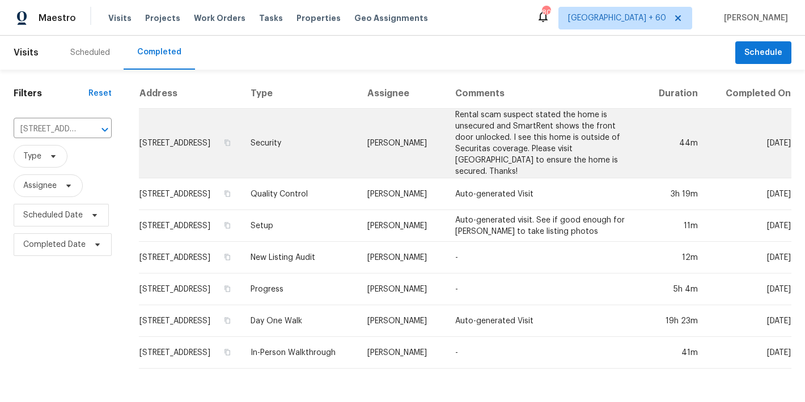
click at [147, 151] on td "2821 Parklane Dr, Cleveland, OH 44134" at bounding box center [190, 144] width 103 height 70
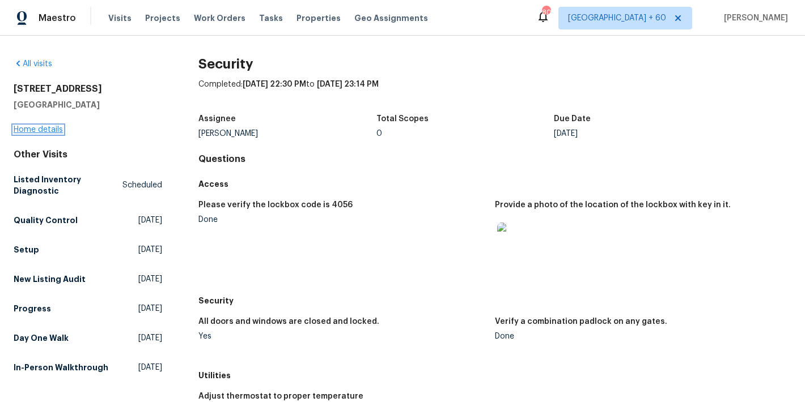
click at [46, 129] on link "Home details" at bounding box center [38, 130] width 49 height 8
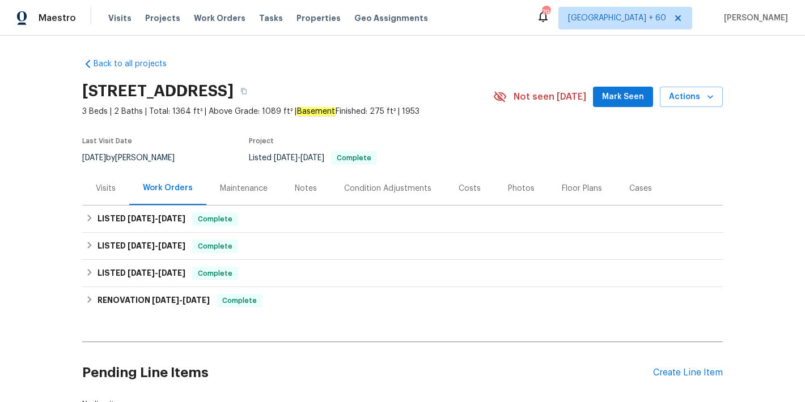
click at [618, 96] on span "Mark Seen" at bounding box center [623, 97] width 42 height 14
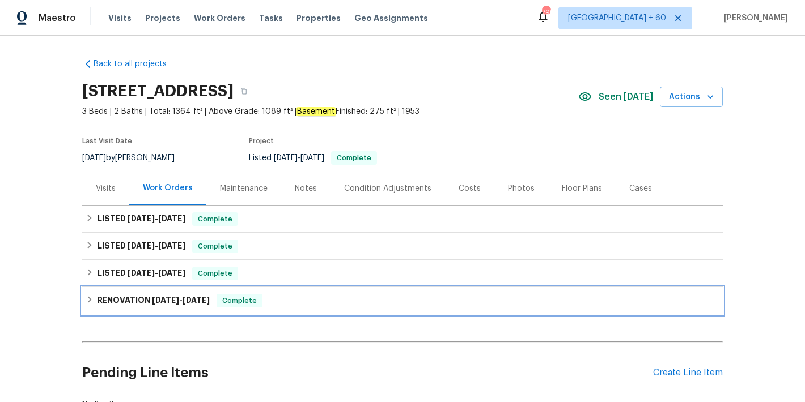
click at [183, 303] on span "7/18/25" at bounding box center [196, 300] width 27 height 8
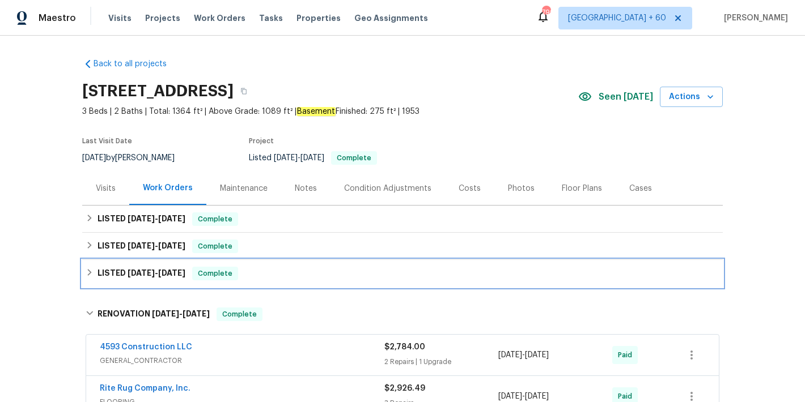
click at [162, 272] on span "7/23/25" at bounding box center [171, 273] width 27 height 8
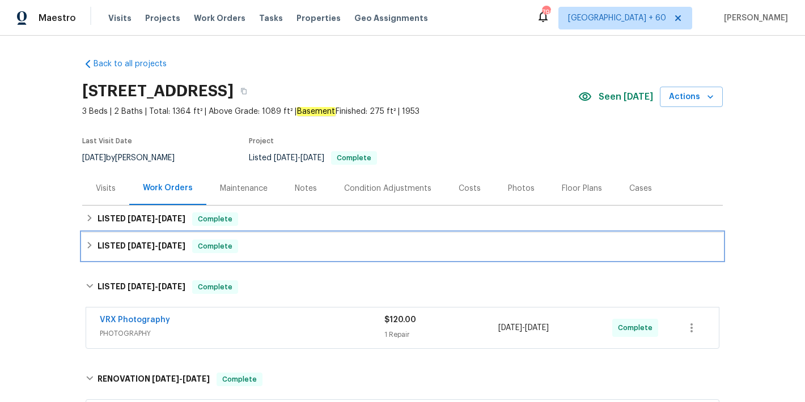
click at [161, 243] on span "7/26/25" at bounding box center [171, 246] width 27 height 8
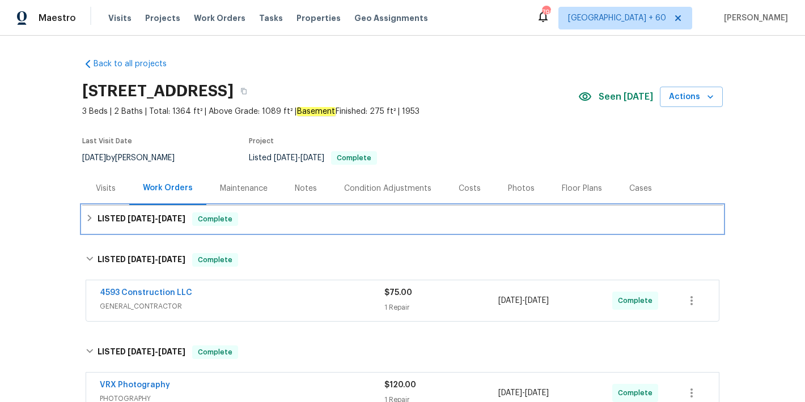
click at [155, 230] on div "LISTED 8/18/25 - 8/20/25 Complete" at bounding box center [402, 219] width 641 height 27
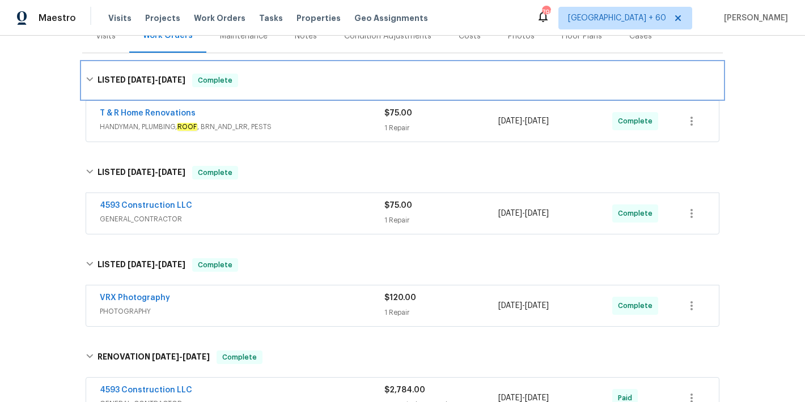
scroll to position [189, 0]
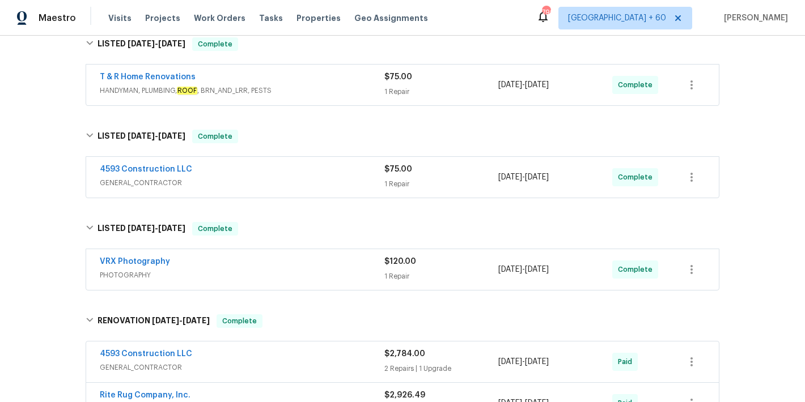
click at [315, 181] on span "GENERAL_CONTRACTOR" at bounding box center [242, 182] width 285 height 11
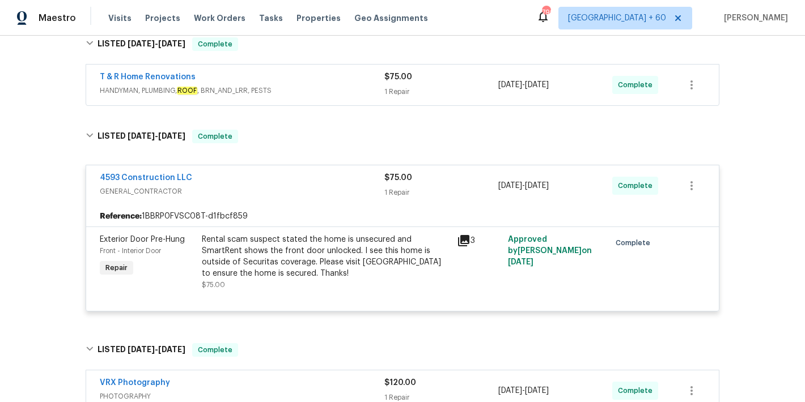
click at [356, 83] on div "T & R Home Renovations" at bounding box center [242, 78] width 285 height 14
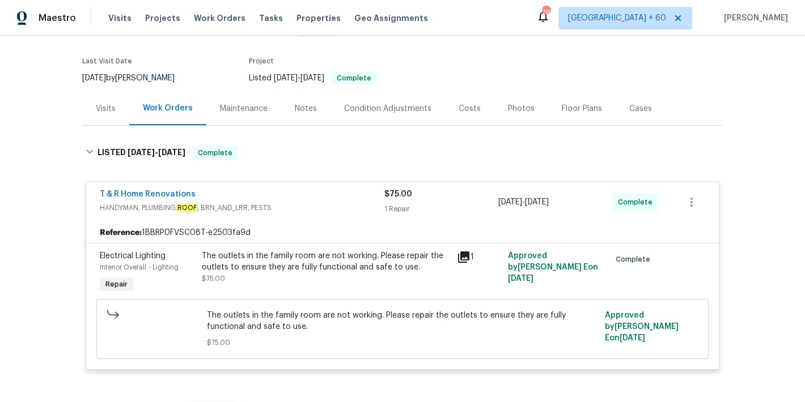
scroll to position [0, 0]
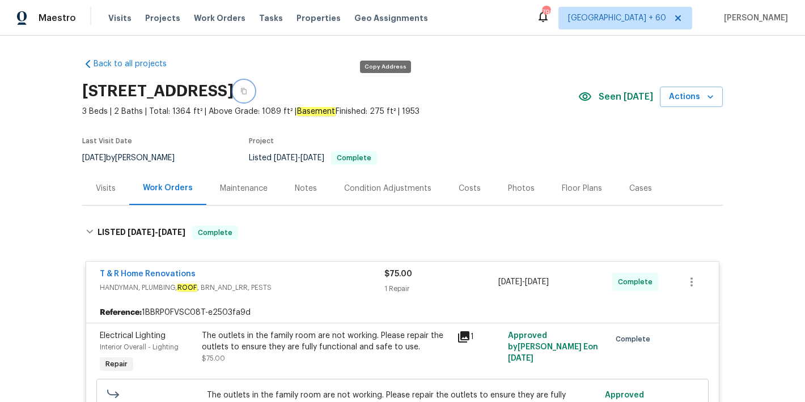
click at [254, 95] on button "button" at bounding box center [244, 91] width 20 height 20
click at [124, 22] on span "Visits" at bounding box center [119, 17] width 23 height 11
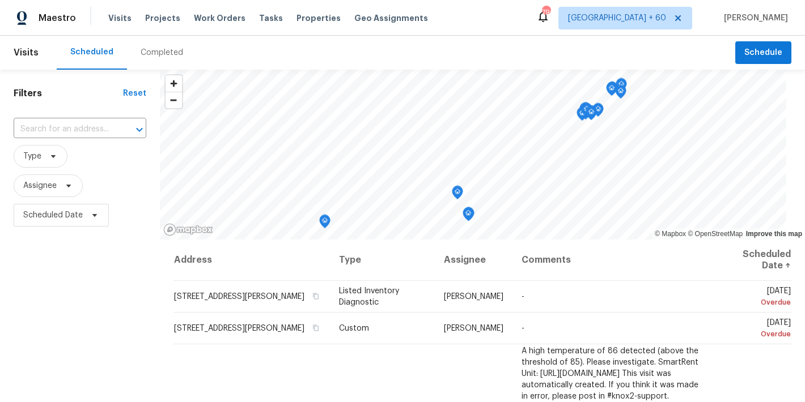
click at [158, 55] on div "Completed" at bounding box center [162, 52] width 43 height 11
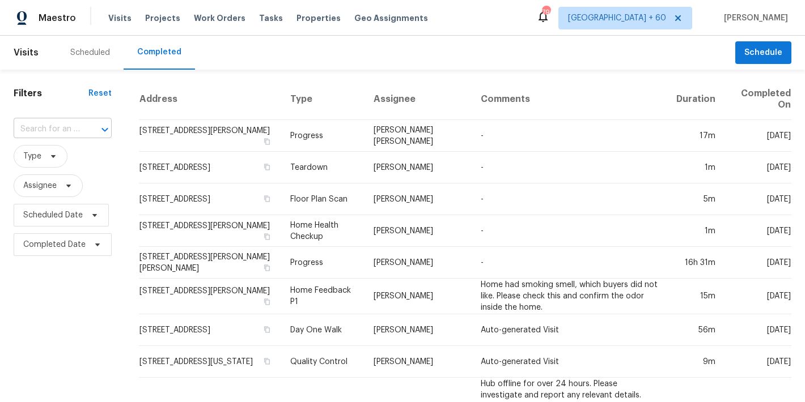
click at [62, 132] on input "text" at bounding box center [47, 130] width 66 height 18
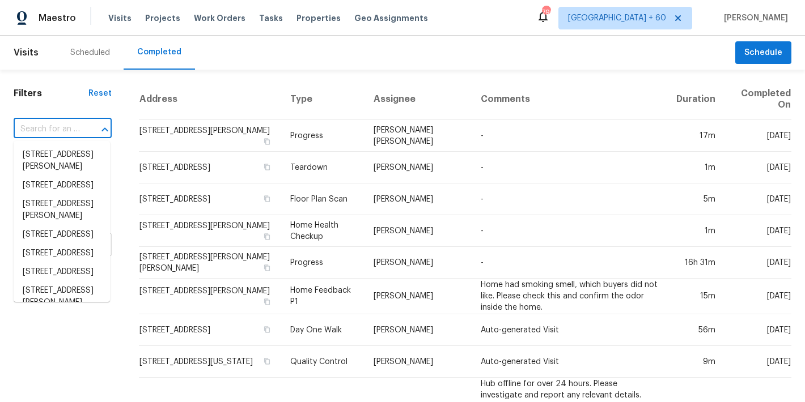
paste input "1413 Chamblee Rd, Zebulon, NC 27597"
type input "1413 Chamblee Rd, Zebulon, NC 27597"
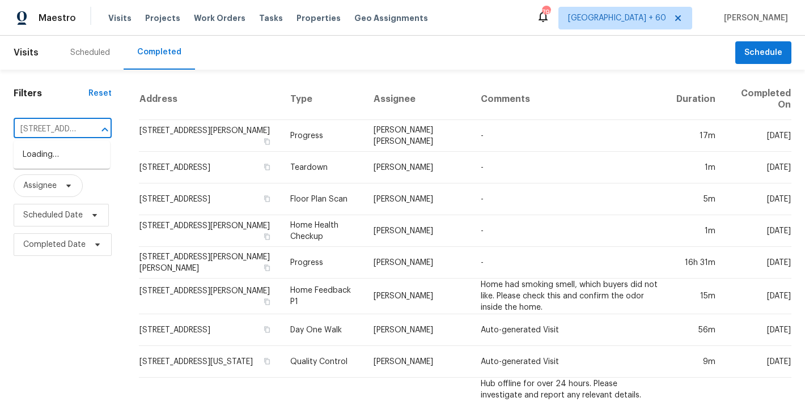
scroll to position [0, 84]
click at [57, 160] on li "1413 Chamblee Rd, Zebulon, NC 27597" at bounding box center [62, 161] width 96 height 31
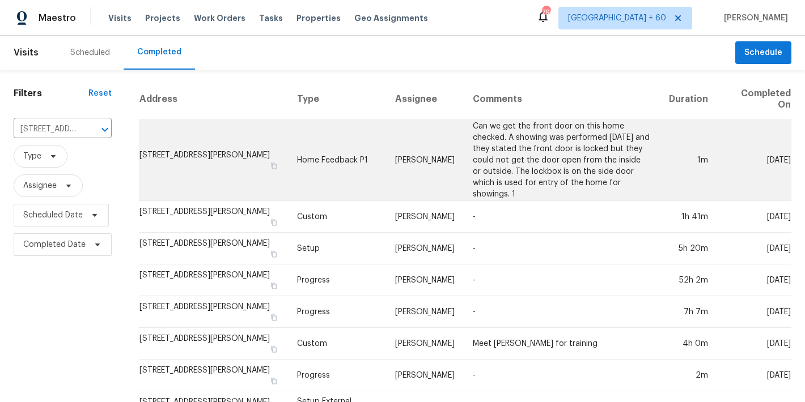
click at [183, 152] on td "1413 Chamblee Rd, Zebulon, NC 27597" at bounding box center [213, 160] width 149 height 81
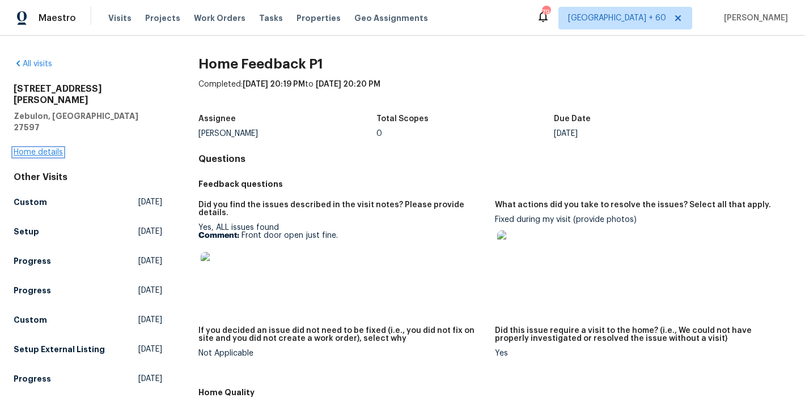
click at [43, 149] on link "Home details" at bounding box center [38, 153] width 49 height 8
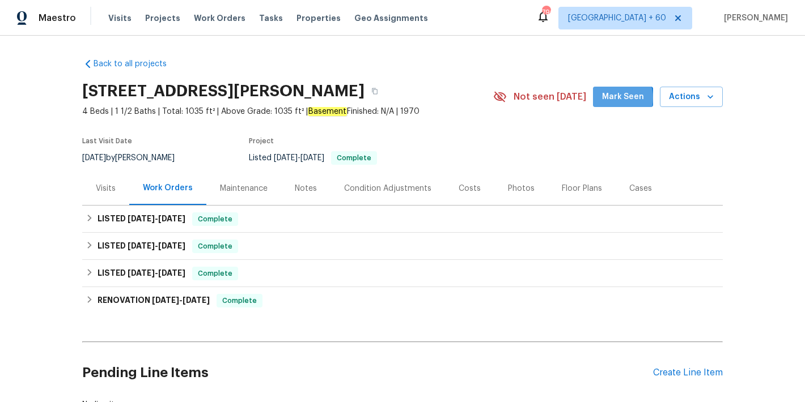
click at [612, 98] on span "Mark Seen" at bounding box center [623, 97] width 42 height 14
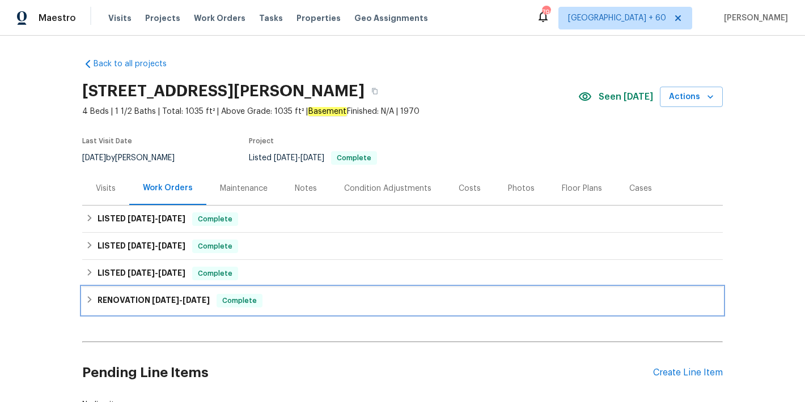
click at [169, 310] on div "RENOVATION 4/29/25 - 5/22/25 Complete" at bounding box center [402, 300] width 641 height 27
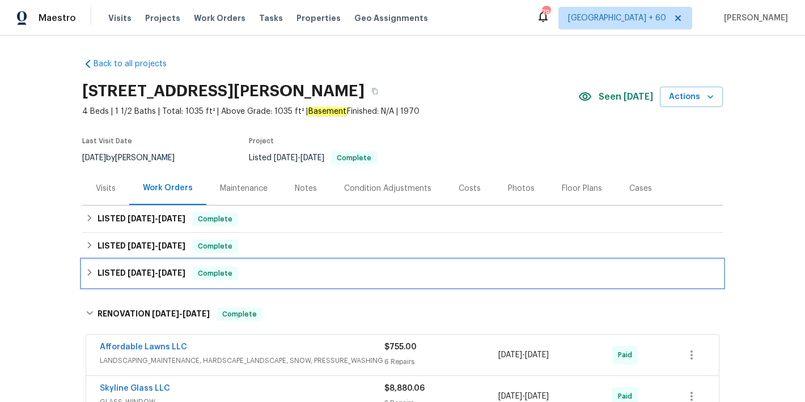
click at [159, 273] on span "6/11/25" at bounding box center [171, 273] width 27 height 8
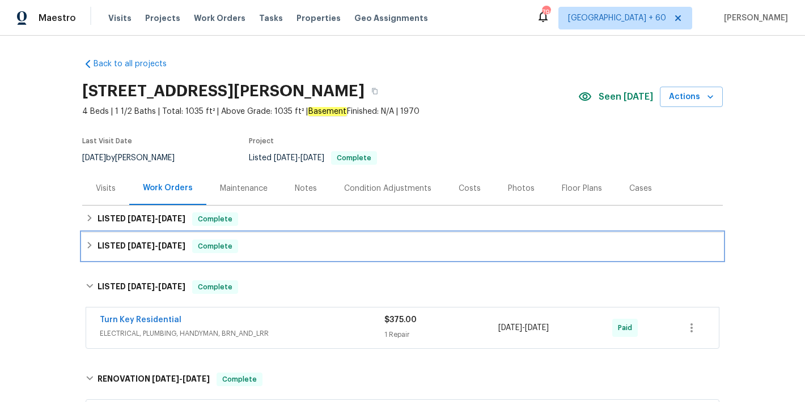
click at [158, 248] on span "7/21/25" at bounding box center [171, 246] width 27 height 8
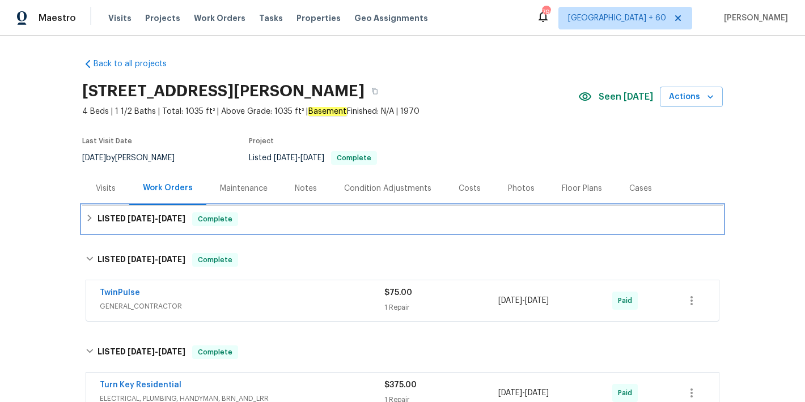
click at [155, 224] on h6 "LISTED 7/21/25 - 8/15/25" at bounding box center [141, 220] width 88 height 14
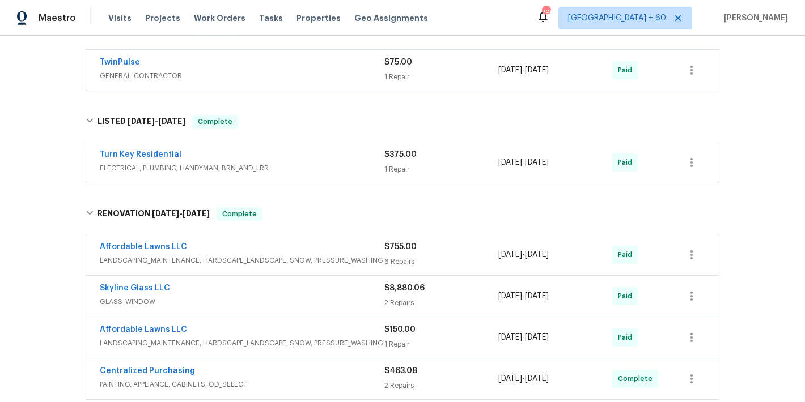
scroll to position [291, 0]
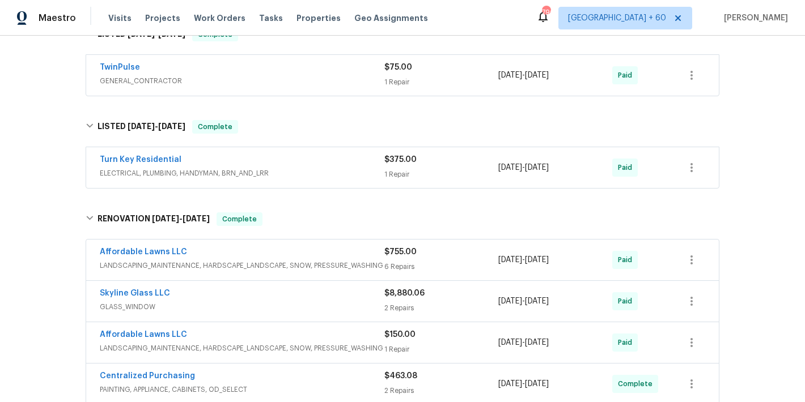
click at [753, 176] on div "Back to all projects 1413 Chamblee Rd, Zebulon, NC 27597 4 Beds | 1 1/2 Baths |…" at bounding box center [402, 219] width 805 height 367
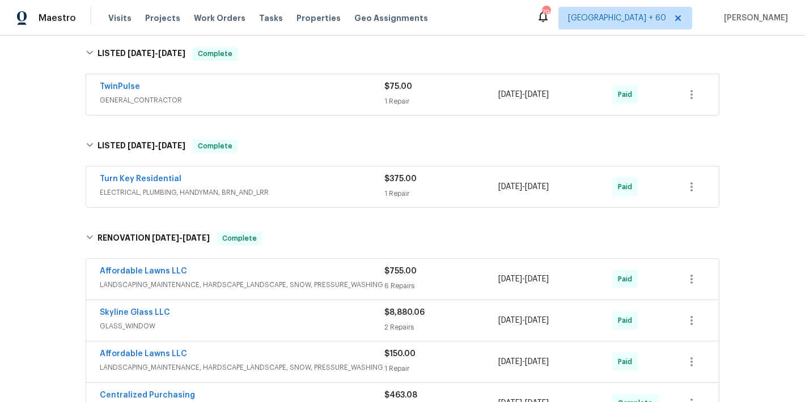
scroll to position [257, 0]
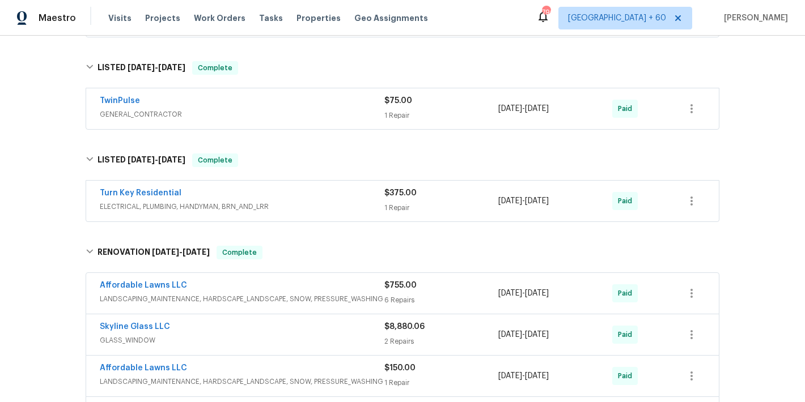
click at [318, 200] on div "Turn Key Residential" at bounding box center [242, 195] width 285 height 14
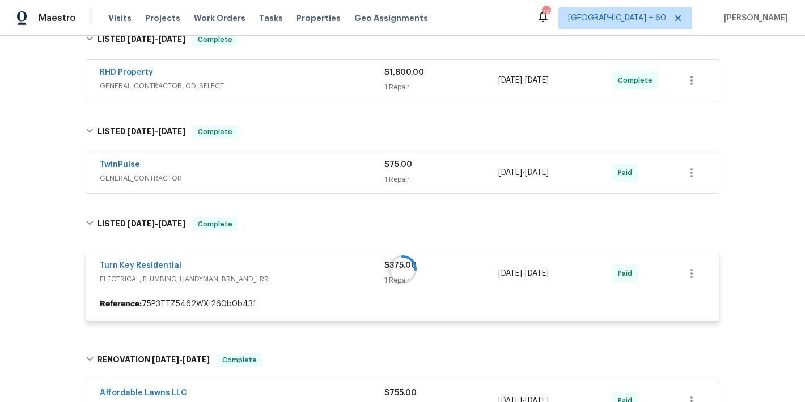
scroll to position [177, 0]
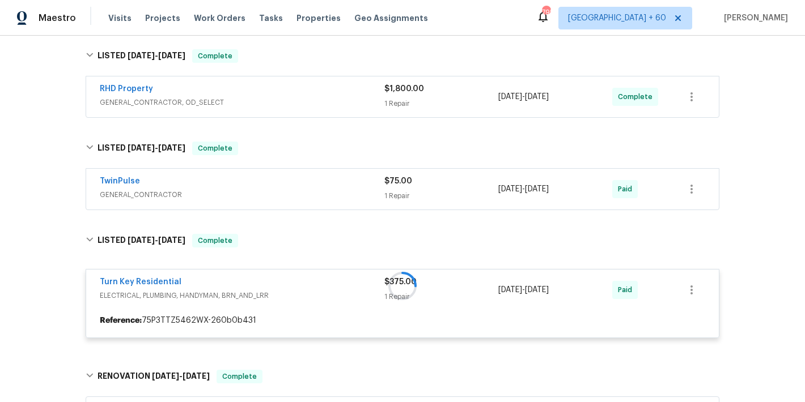
click at [320, 192] on span "GENERAL_CONTRACTOR" at bounding box center [242, 194] width 285 height 11
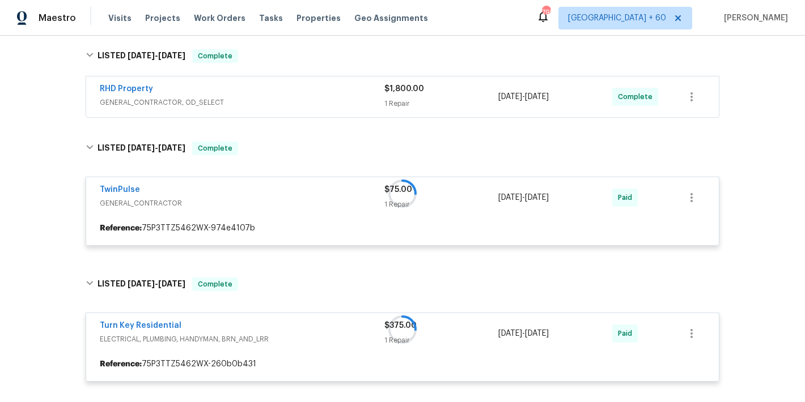
scroll to position [134, 0]
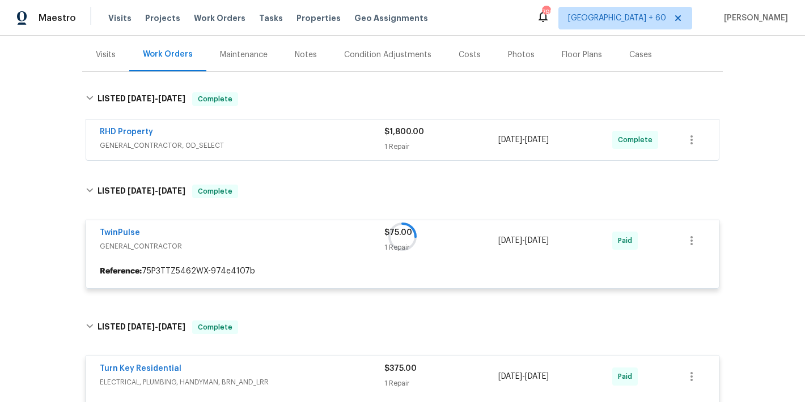
click at [334, 135] on div "RHD Property" at bounding box center [242, 133] width 285 height 14
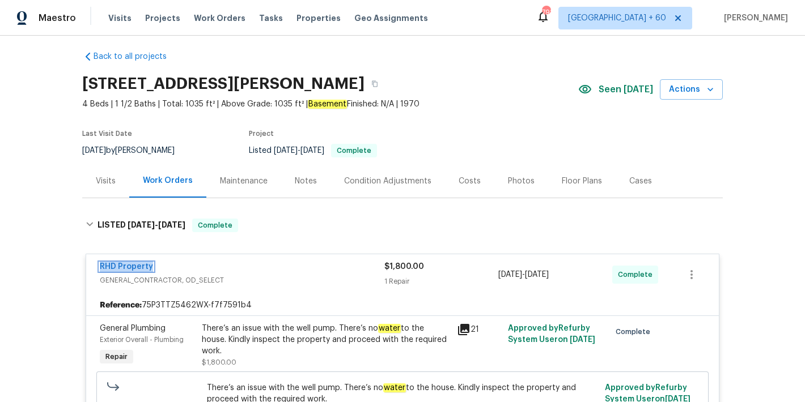
scroll to position [0, 0]
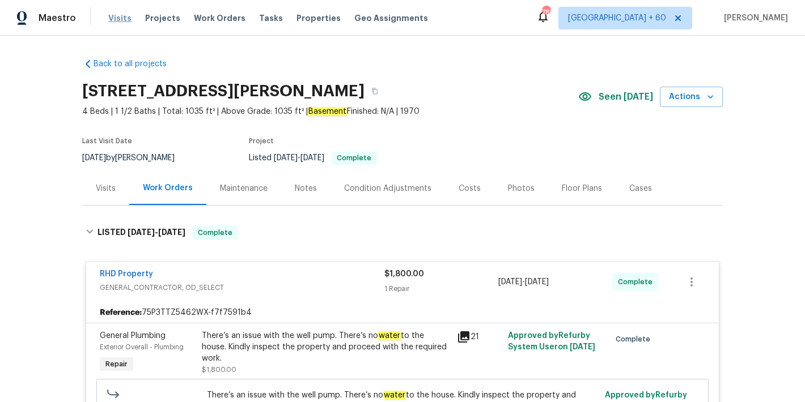
click at [114, 20] on span "Visits" at bounding box center [119, 17] width 23 height 11
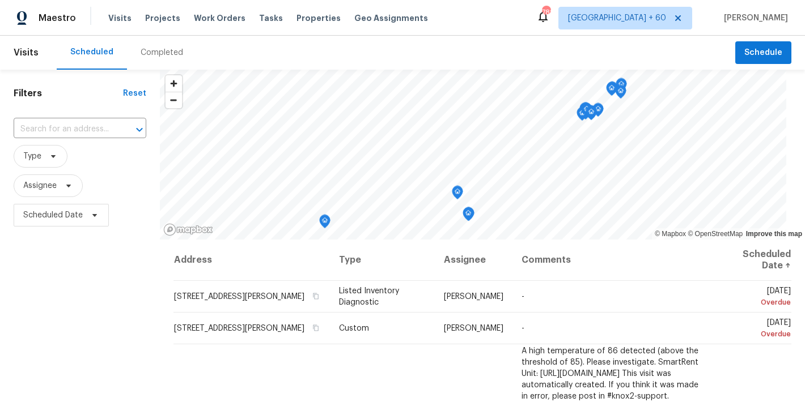
click at [168, 54] on div "Completed" at bounding box center [162, 52] width 43 height 11
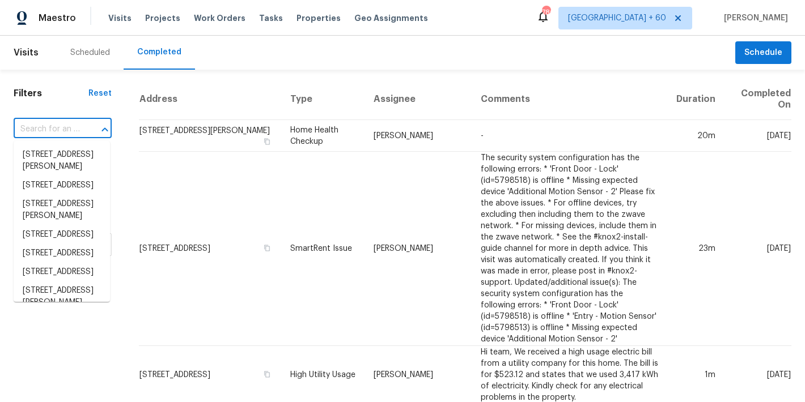
click at [47, 132] on input "text" at bounding box center [47, 130] width 66 height 18
paste input "[STREET_ADDRESS]"
type input "[STREET_ADDRESS]"
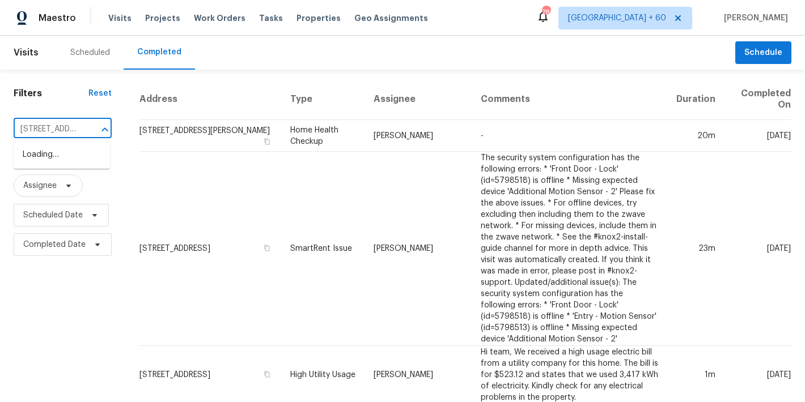
scroll to position [0, 83]
click at [55, 164] on li "[STREET_ADDRESS]" at bounding box center [62, 155] width 96 height 19
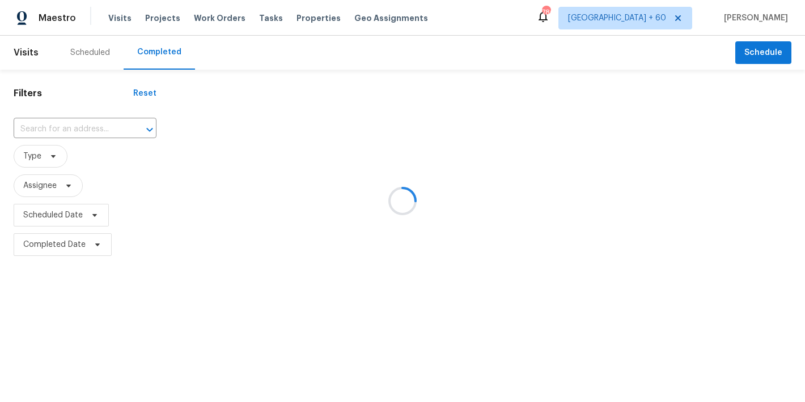
type input "[STREET_ADDRESS]"
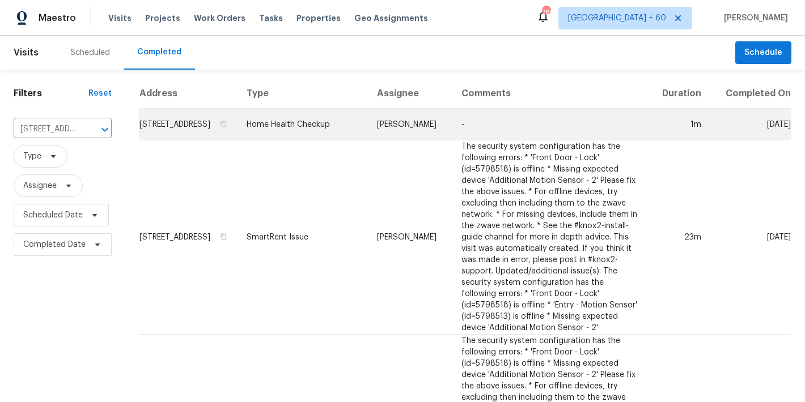
click at [166, 140] on td "[STREET_ADDRESS]" at bounding box center [188, 125] width 99 height 32
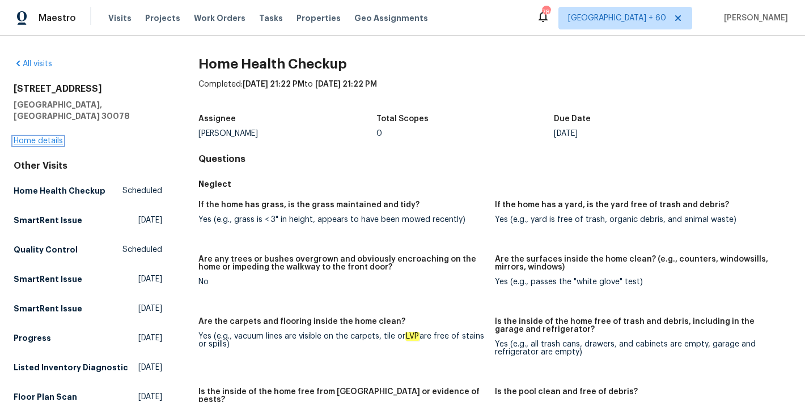
click at [43, 137] on link "Home details" at bounding box center [38, 141] width 49 height 8
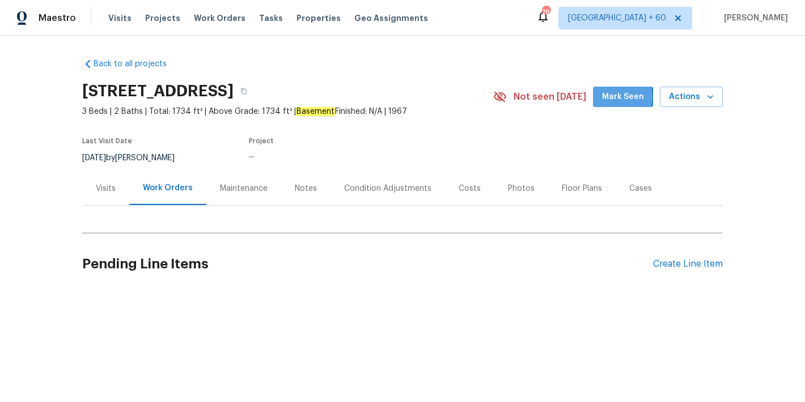
click at [606, 97] on span "Mark Seen" at bounding box center [623, 97] width 42 height 14
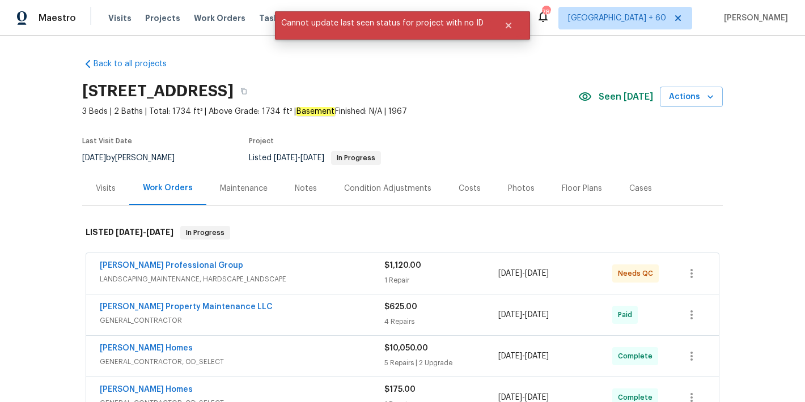
click at [626, 96] on span "Seen [DATE]" at bounding box center [626, 96] width 54 height 11
click at [504, 19] on button "Close" at bounding box center [508, 25] width 37 height 23
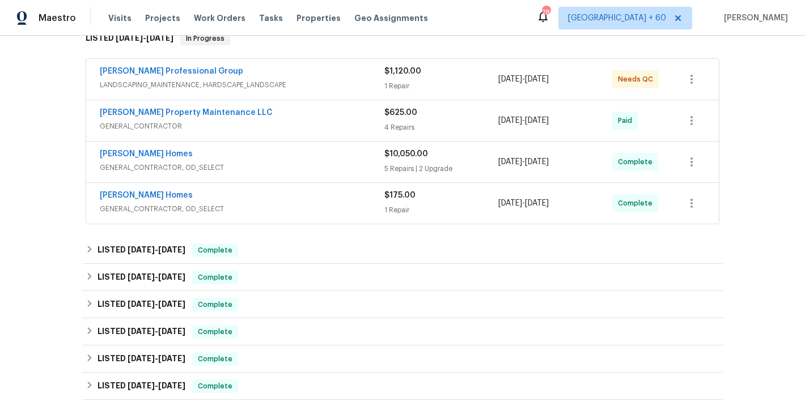
scroll to position [255, 0]
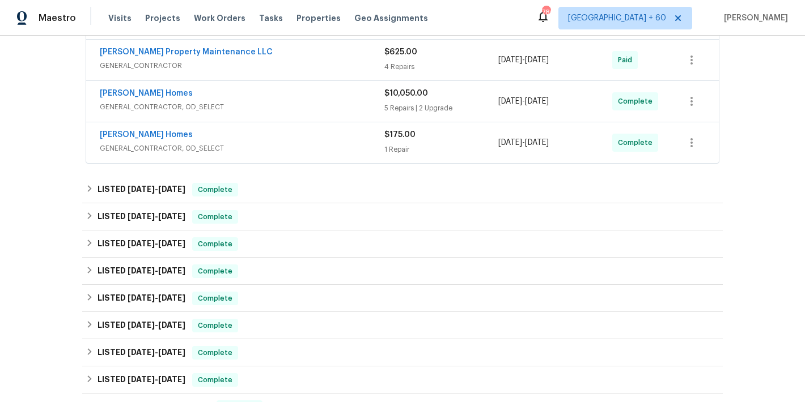
click at [347, 140] on div "[PERSON_NAME] Homes" at bounding box center [242, 136] width 285 height 14
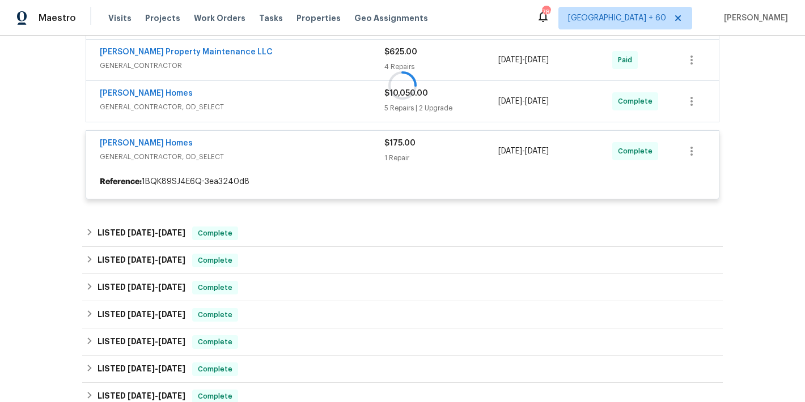
scroll to position [215, 0]
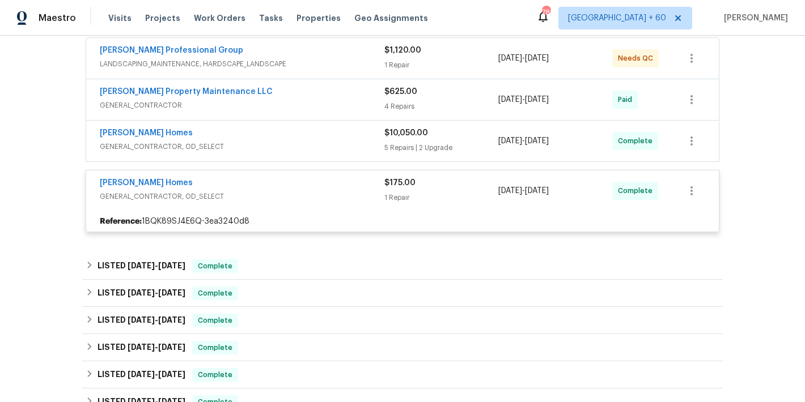
click at [348, 141] on span "GENERAL_CONTRACTOR, OD_SELECT" at bounding box center [242, 146] width 285 height 11
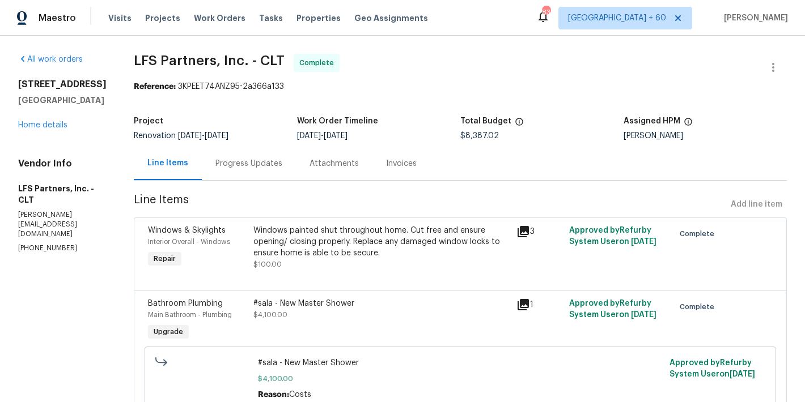
click at [245, 159] on div "Progress Updates" at bounding box center [248, 163] width 67 height 11
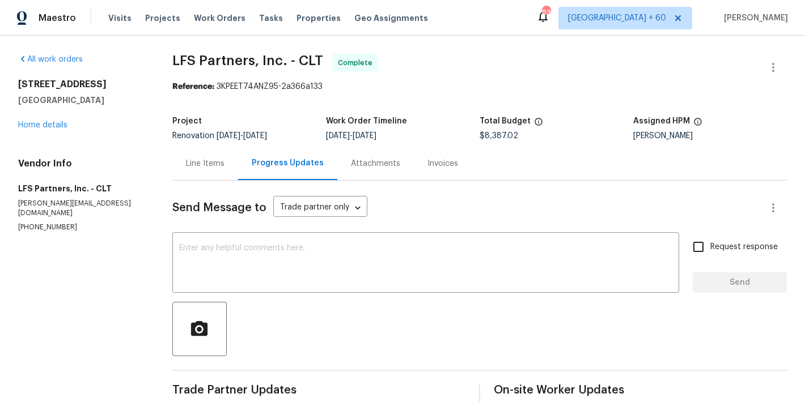
scroll to position [138, 0]
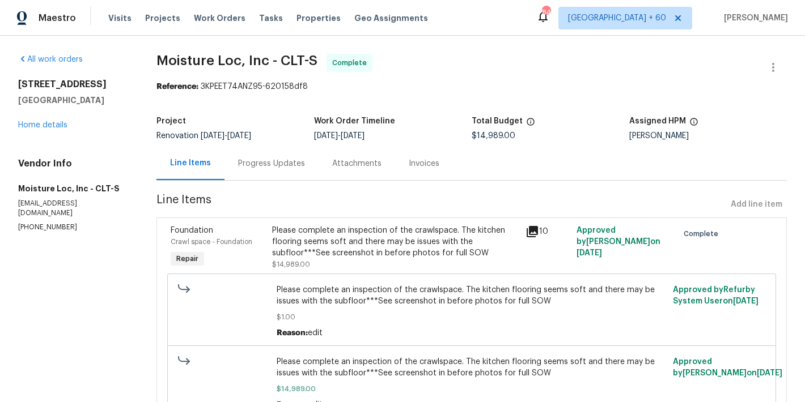
click at [412, 165] on div "Invoices" at bounding box center [424, 163] width 31 height 11
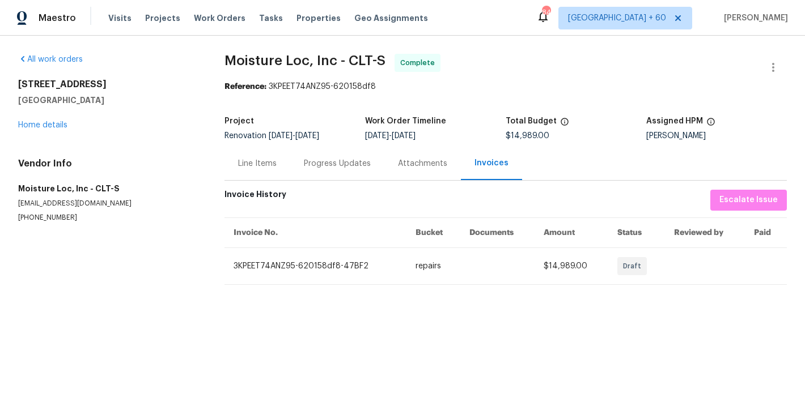
click at [334, 155] on div "Progress Updates" at bounding box center [337, 163] width 94 height 33
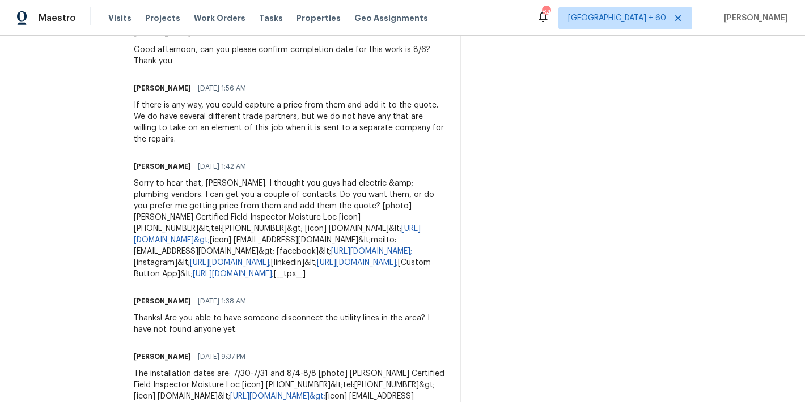
scroll to position [1101, 0]
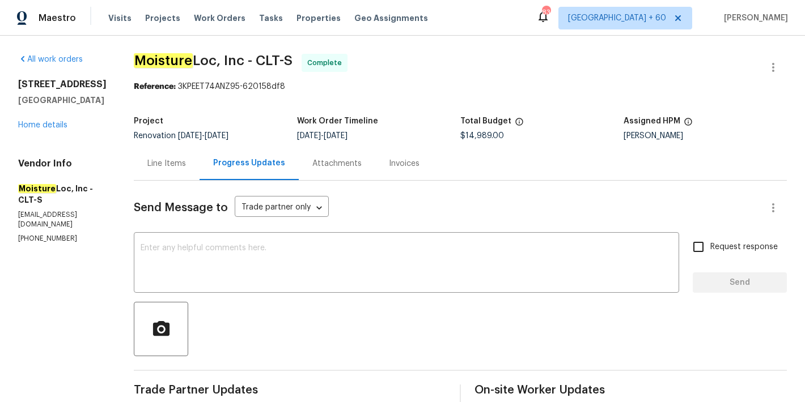
click at [389, 159] on div "Invoices" at bounding box center [404, 163] width 31 height 11
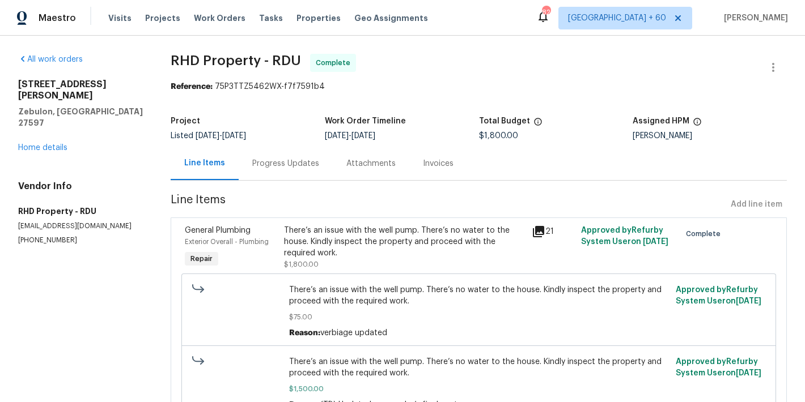
click at [268, 164] on div "Progress Updates" at bounding box center [285, 163] width 67 height 11
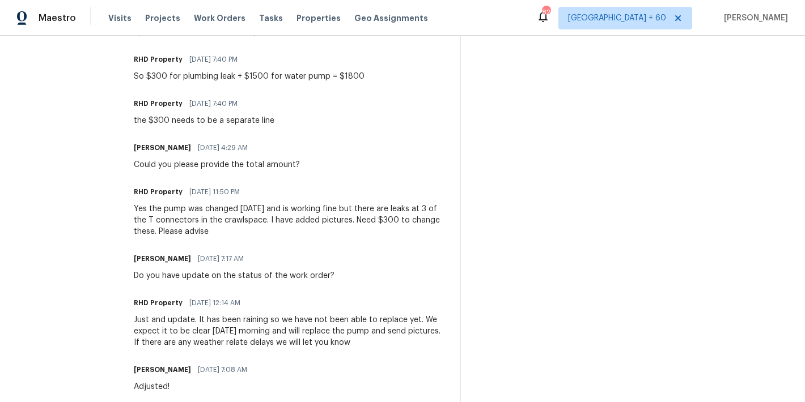
scroll to position [543, 0]
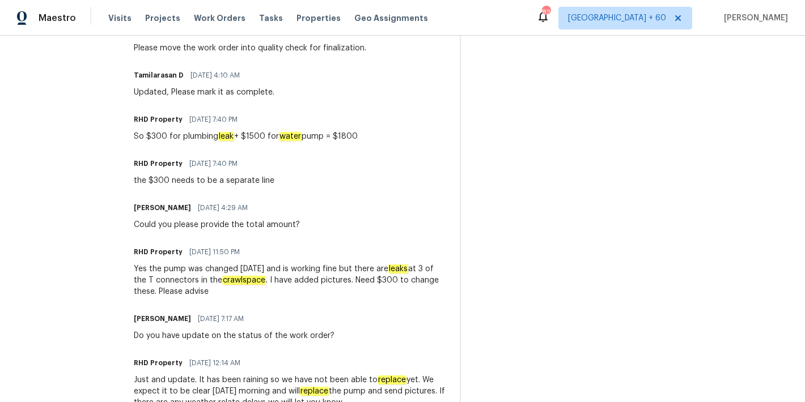
scroll to position [474, 0]
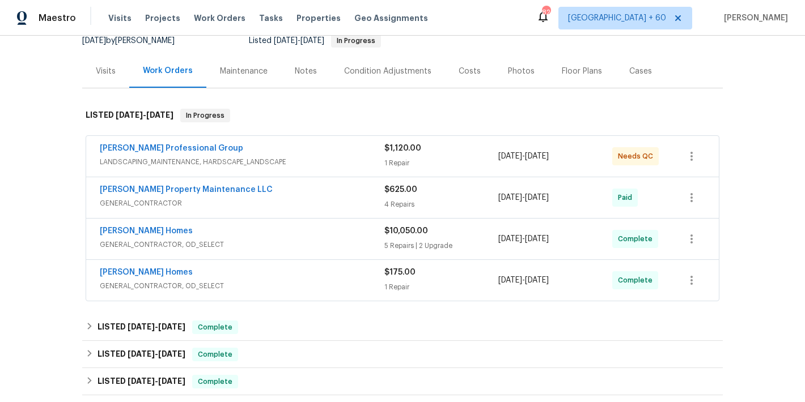
scroll to position [118, 0]
click at [336, 280] on span "GENERAL_CONTRACTOR, OD_SELECT" at bounding box center [242, 285] width 285 height 11
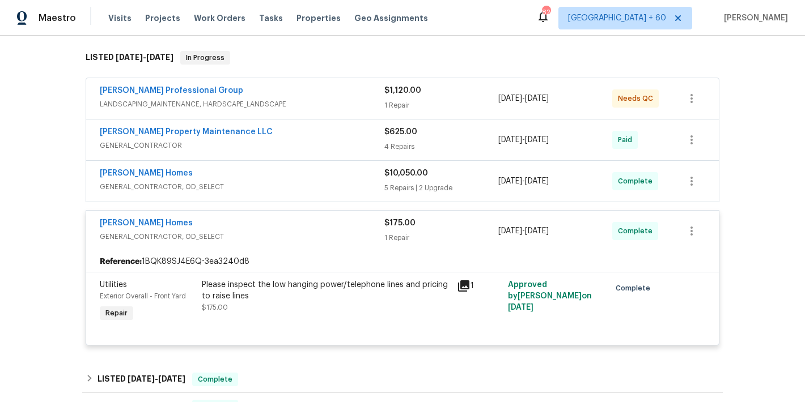
scroll to position [189, 0]
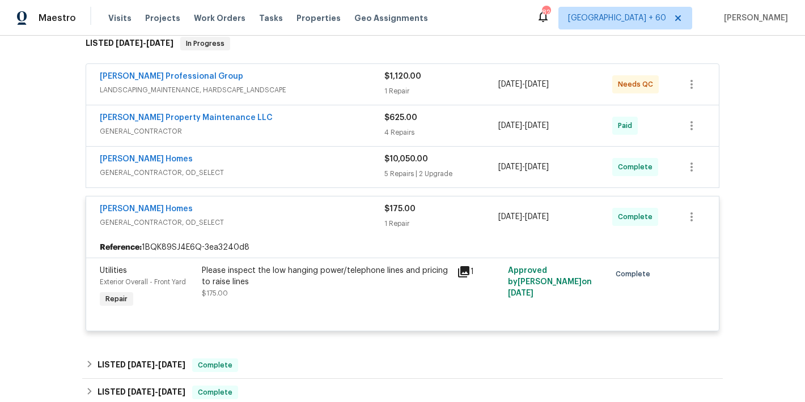
click at [340, 165] on div "[PERSON_NAME] Homes" at bounding box center [242, 161] width 285 height 14
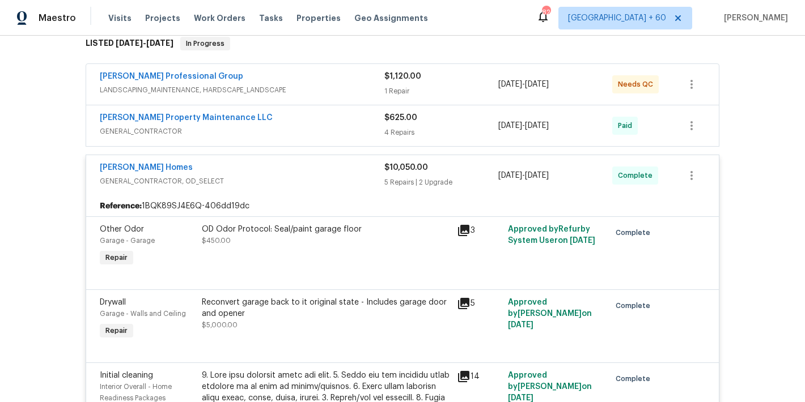
click at [345, 118] on div "[PERSON_NAME] Property Maintenance LLC" at bounding box center [242, 119] width 285 height 14
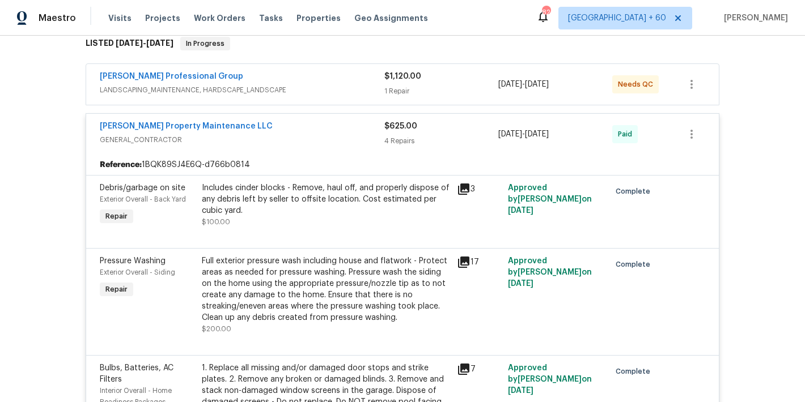
click at [354, 81] on div "[PERSON_NAME] Professional Group" at bounding box center [242, 78] width 285 height 14
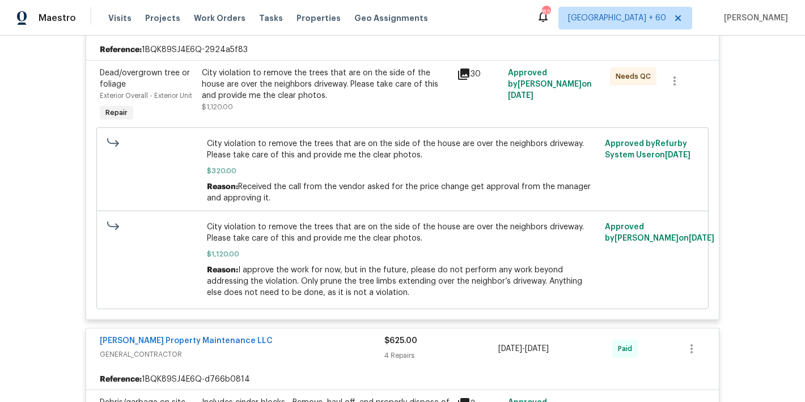
scroll to position [348, 0]
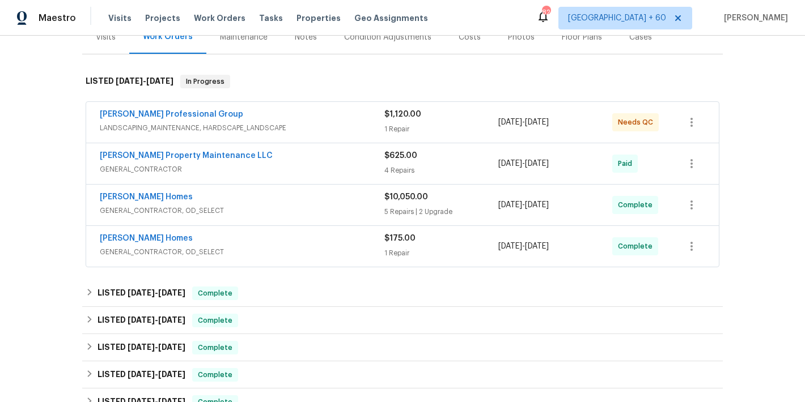
scroll to position [165, 0]
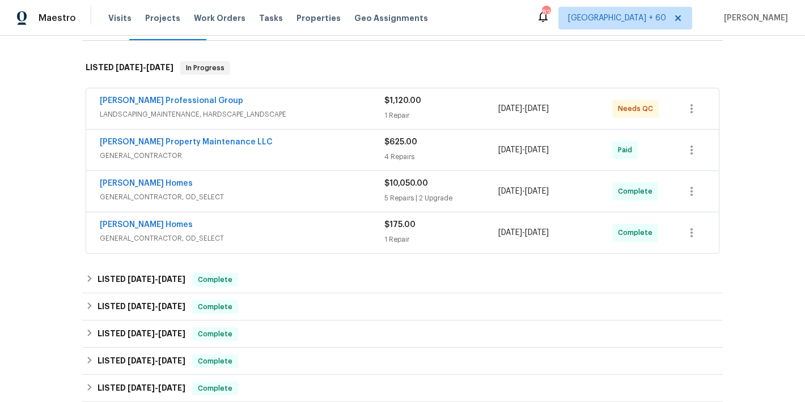
click at [330, 234] on span "GENERAL_CONTRACTOR, OD_SELECT" at bounding box center [242, 238] width 285 height 11
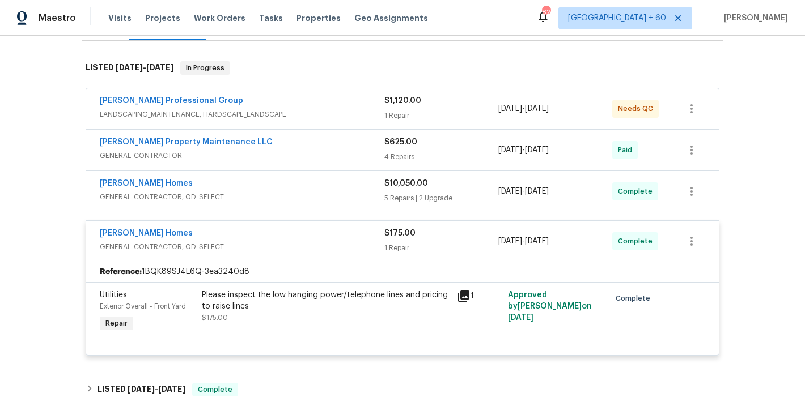
scroll to position [147, 0]
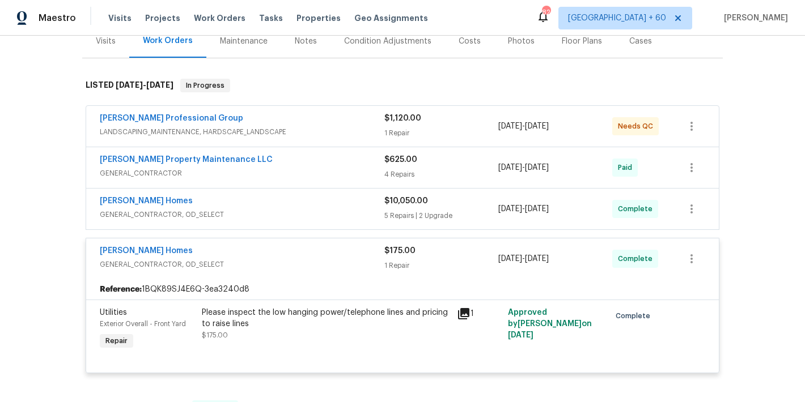
click at [350, 206] on div "[PERSON_NAME] Homes" at bounding box center [242, 203] width 285 height 14
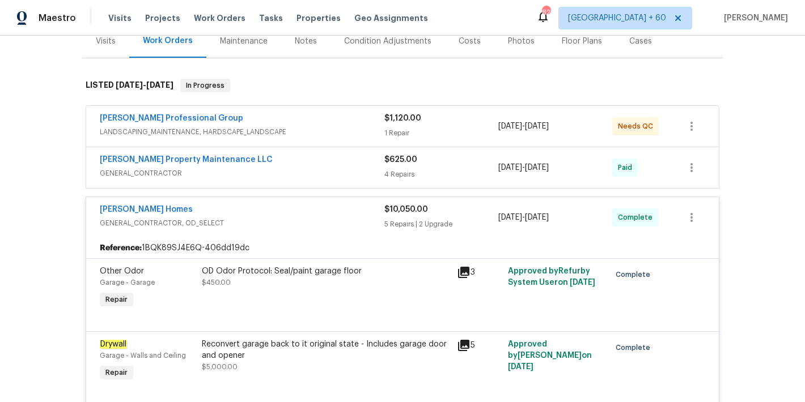
click at [340, 127] on span "LANDSCAPING_MAINTENANCE, HARDSCAPE_LANDSCAPE" at bounding box center [242, 131] width 285 height 11
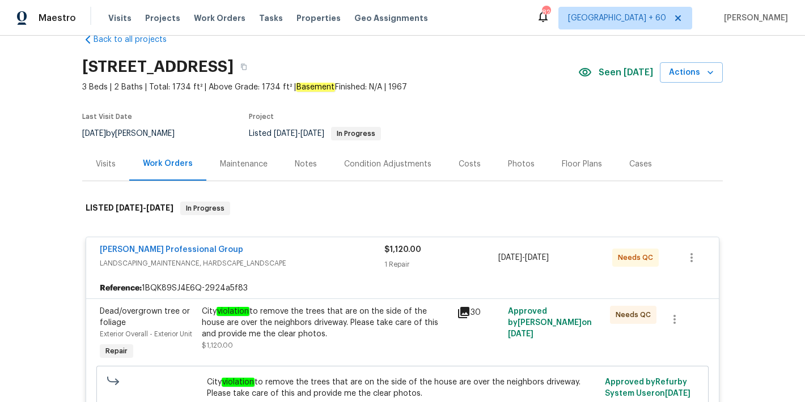
scroll to position [0, 0]
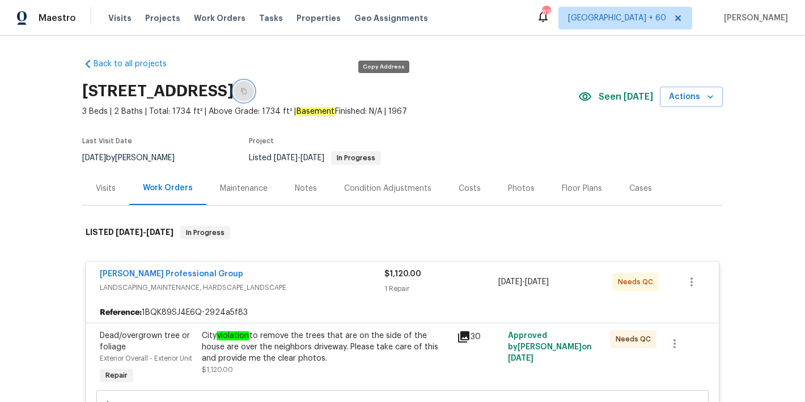
click at [247, 92] on icon "button" at bounding box center [243, 91] width 7 height 7
click at [117, 22] on span "Visits" at bounding box center [119, 17] width 23 height 11
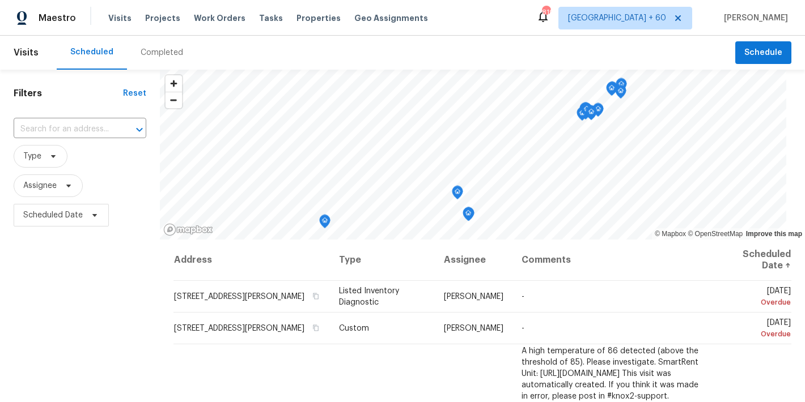
click at [163, 52] on div "Completed" at bounding box center [162, 52] width 43 height 11
